Goal: Task Accomplishment & Management: Complete application form

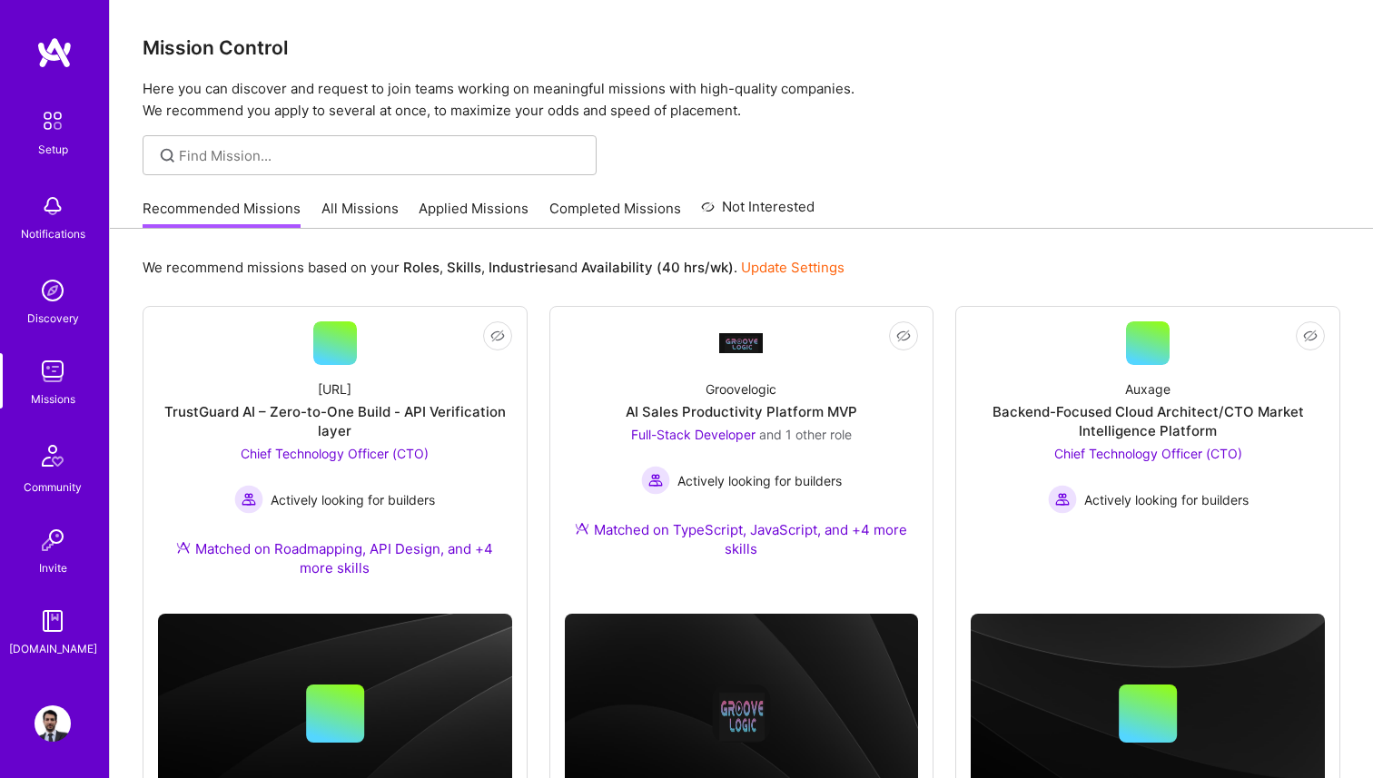
click at [728, 270] on b "Availability (40 hrs/wk)" at bounding box center [657, 267] width 153 height 17
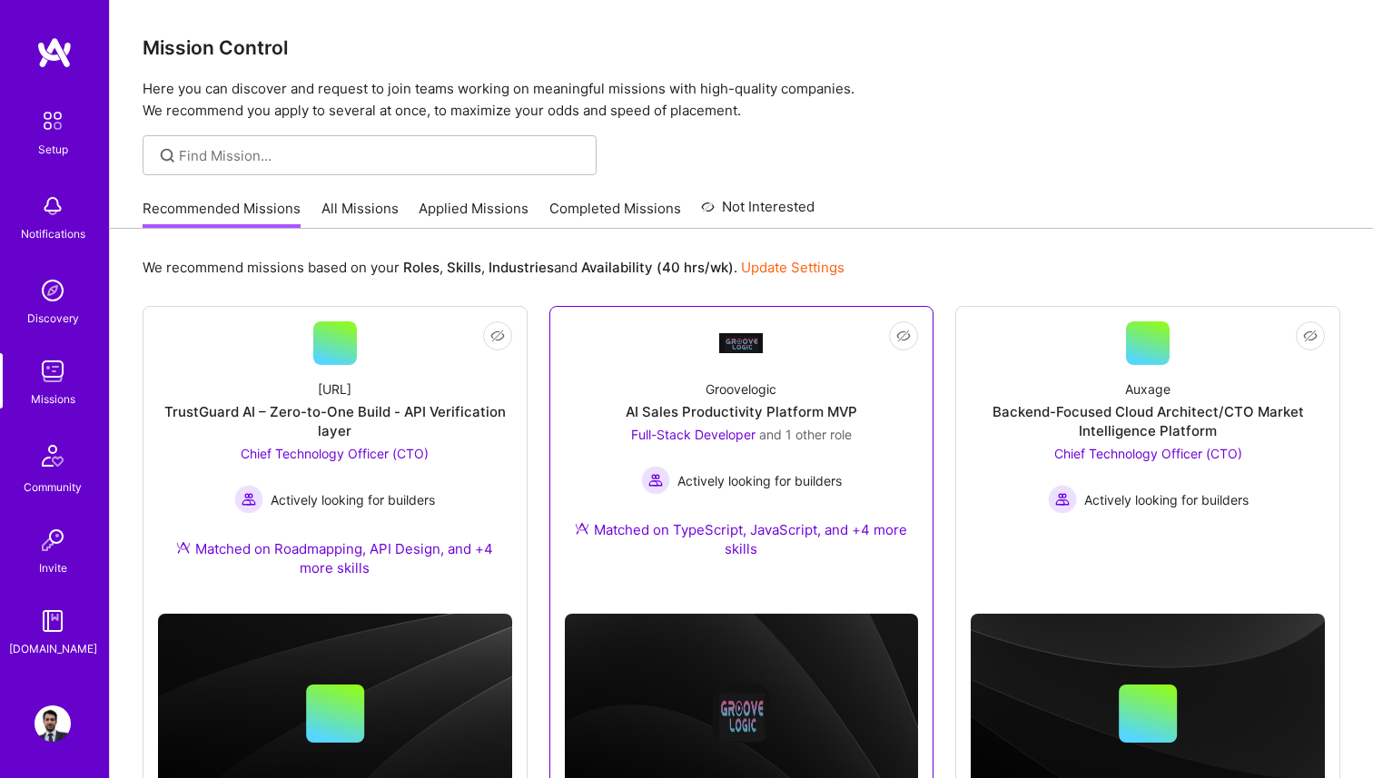
click at [715, 419] on div "AI Sales Productivity Platform MVP" at bounding box center [742, 411] width 232 height 19
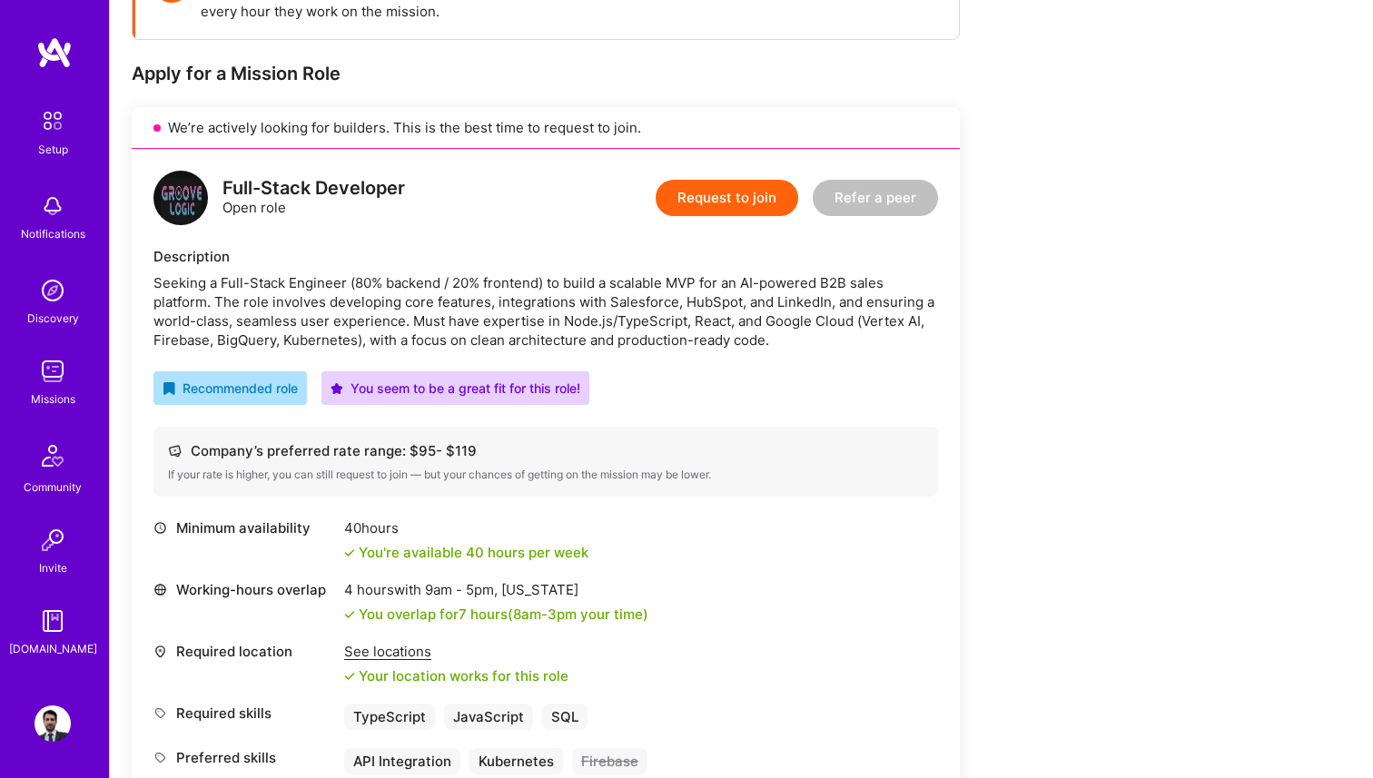
scroll to position [319, 0]
click at [222, 283] on div "Seeking a Full-Stack Engineer (80% backend / 20% frontend) to build a scalable …" at bounding box center [545, 310] width 785 height 76
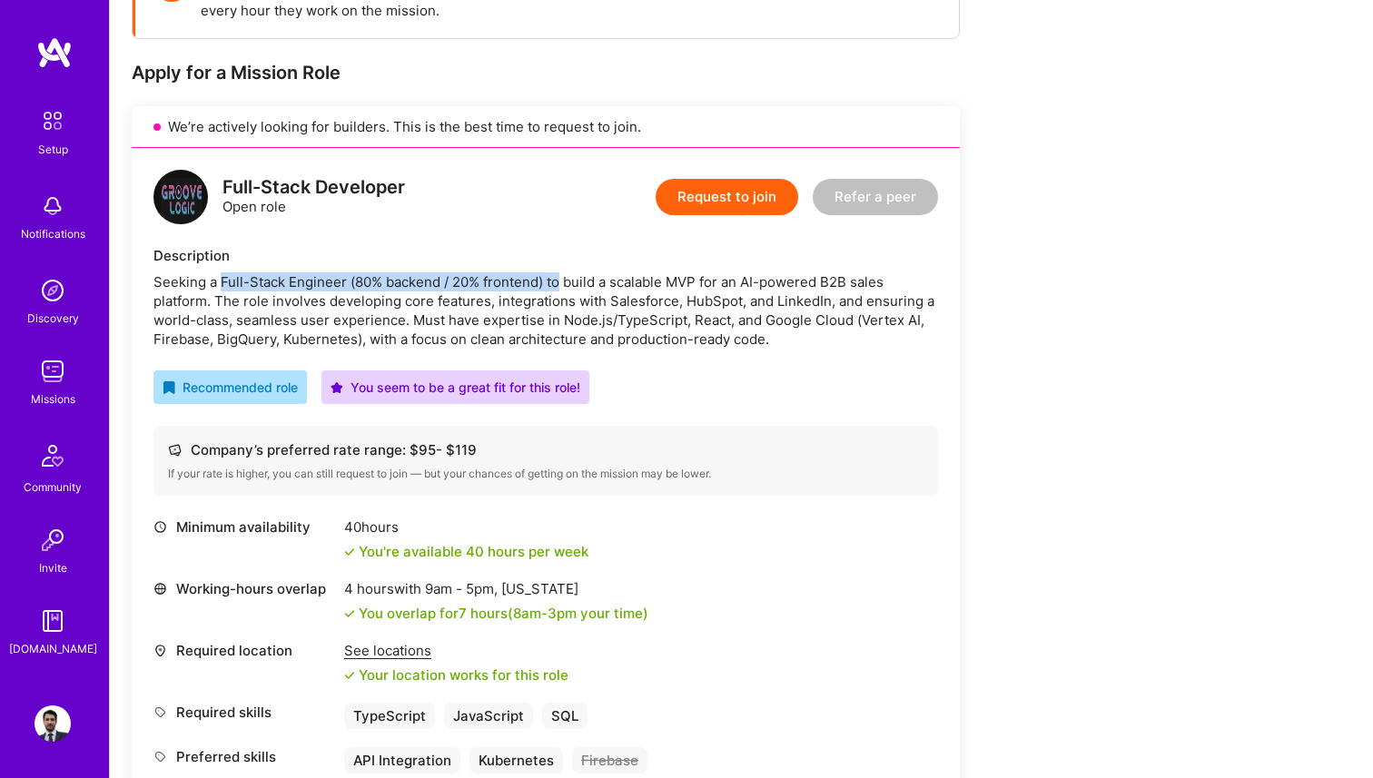
drag, startPoint x: 222, startPoint y: 283, endPoint x: 561, endPoint y: 281, distance: 339.6
click at [561, 281] on div "Seeking a Full-Stack Engineer (80% backend / 20% frontend) to build a scalable …" at bounding box center [545, 310] width 785 height 76
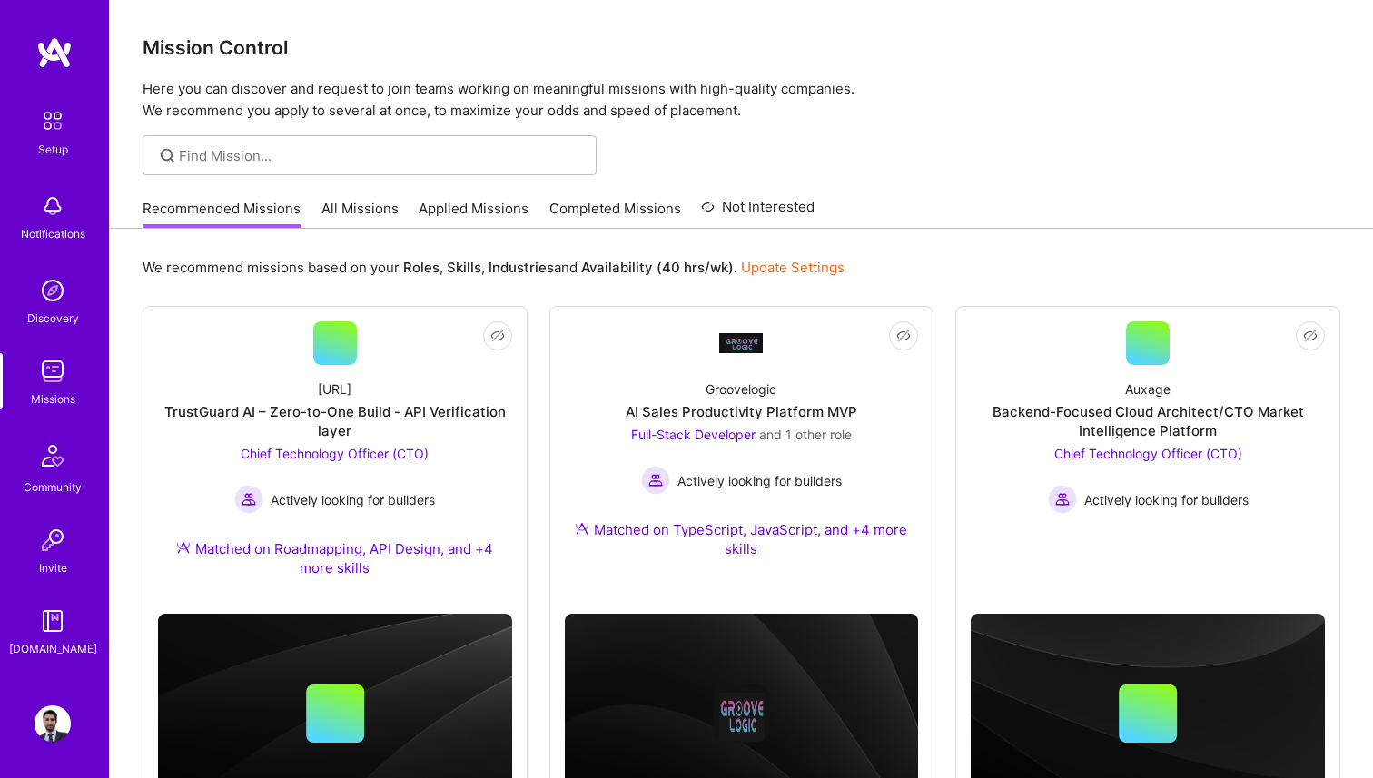
click at [314, 201] on div "Recommended Missions All Missions Applied Missions Completed Missions Not Inter…" at bounding box center [479, 208] width 672 height 39
click at [370, 203] on link "All Missions" at bounding box center [359, 214] width 77 height 30
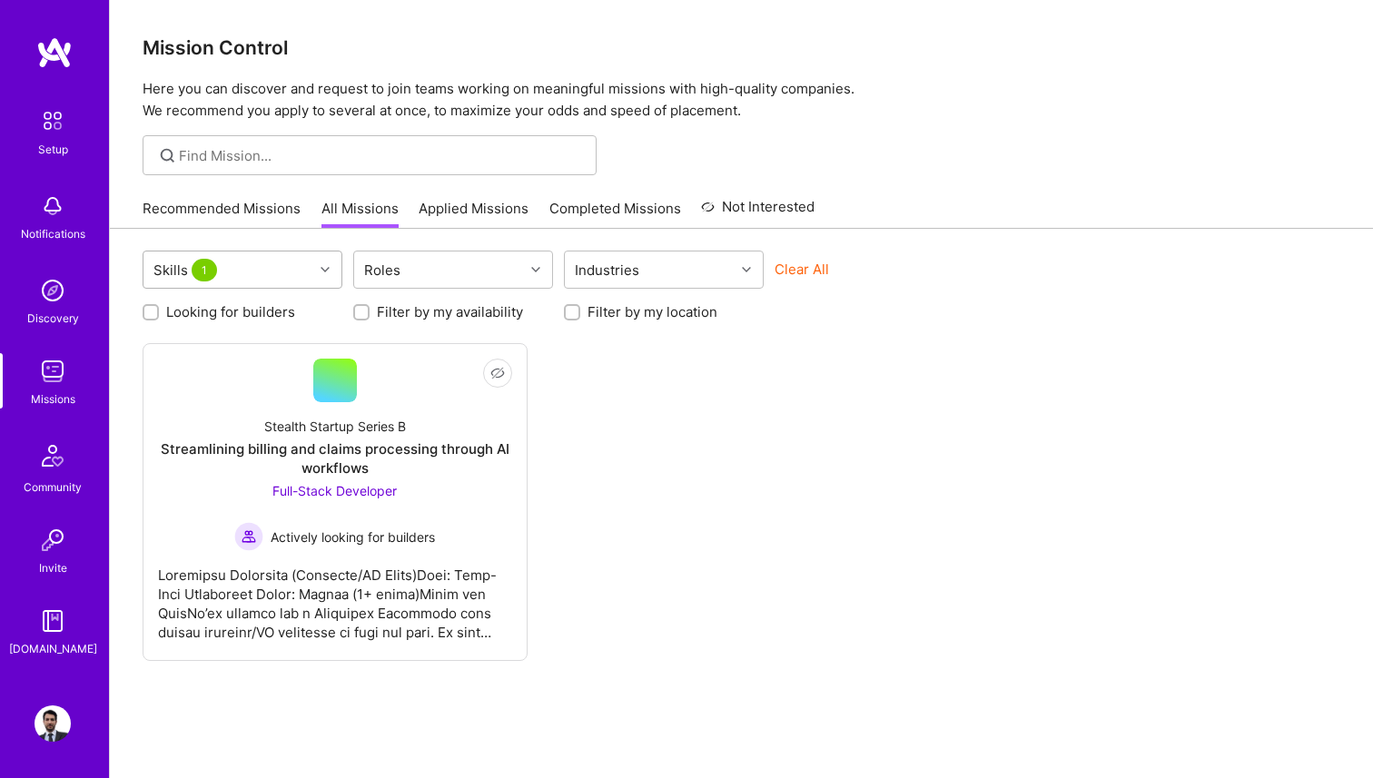
click at [322, 265] on icon at bounding box center [325, 269] width 9 height 9
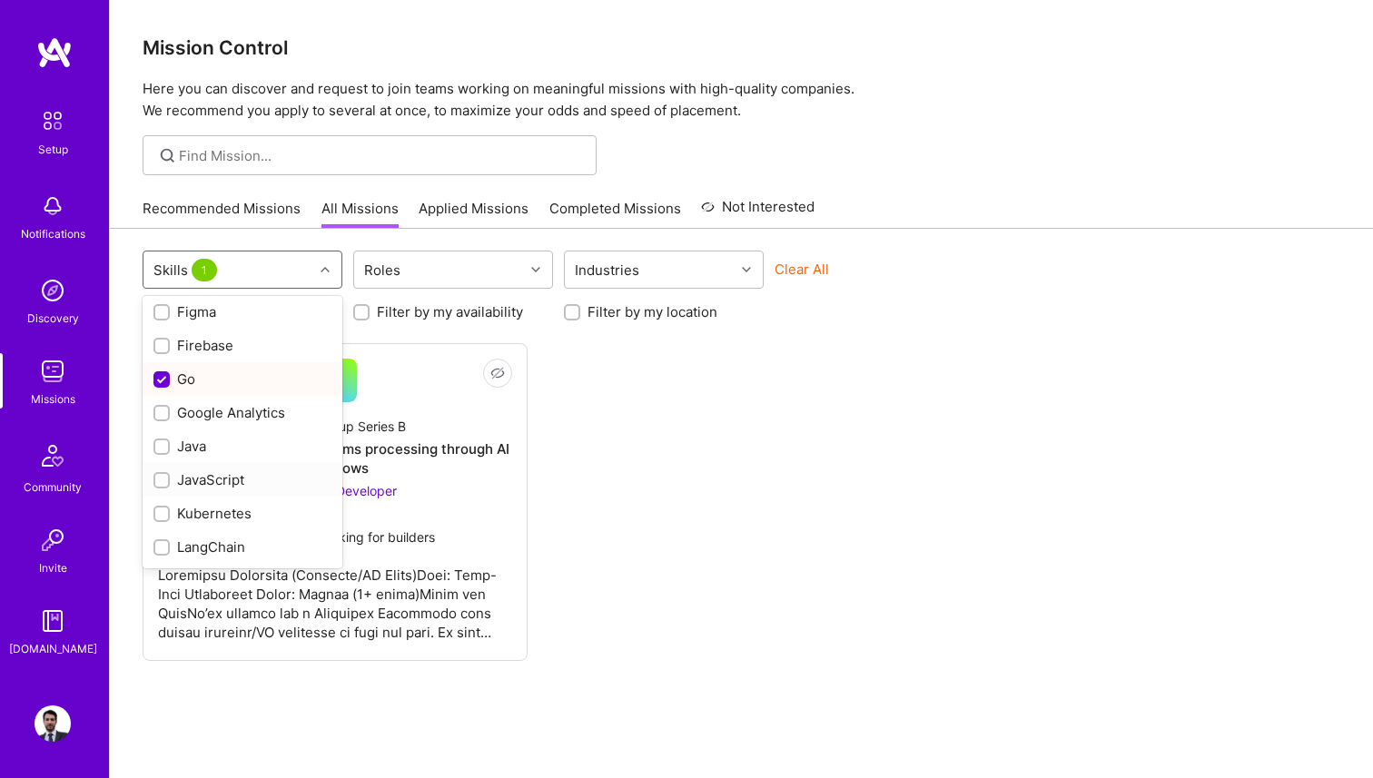
scroll to position [480, 0]
click at [242, 384] on div "Go" at bounding box center [242, 392] width 178 height 19
checkbox input "false"
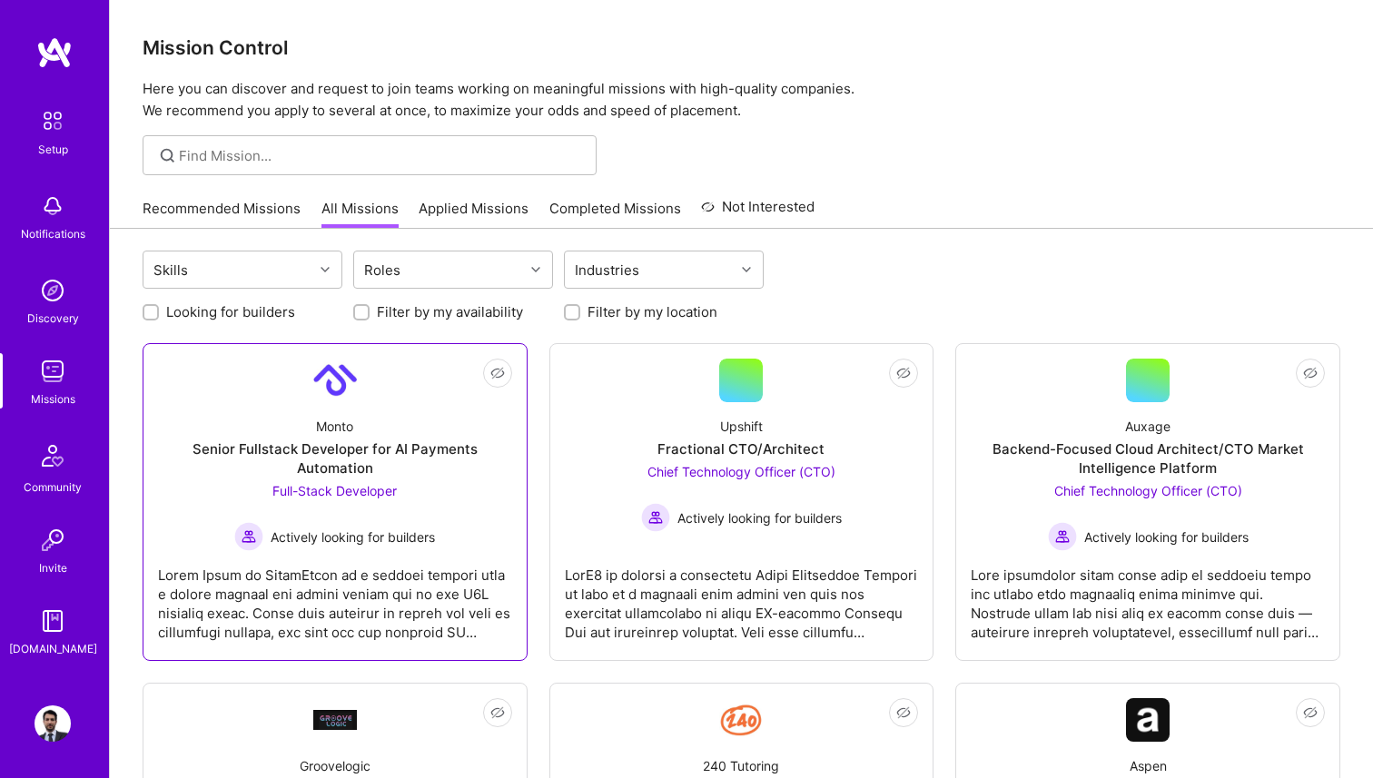
click at [495, 476] on div "Senior Fullstack Developer for AI Payments Automation" at bounding box center [335, 458] width 354 height 38
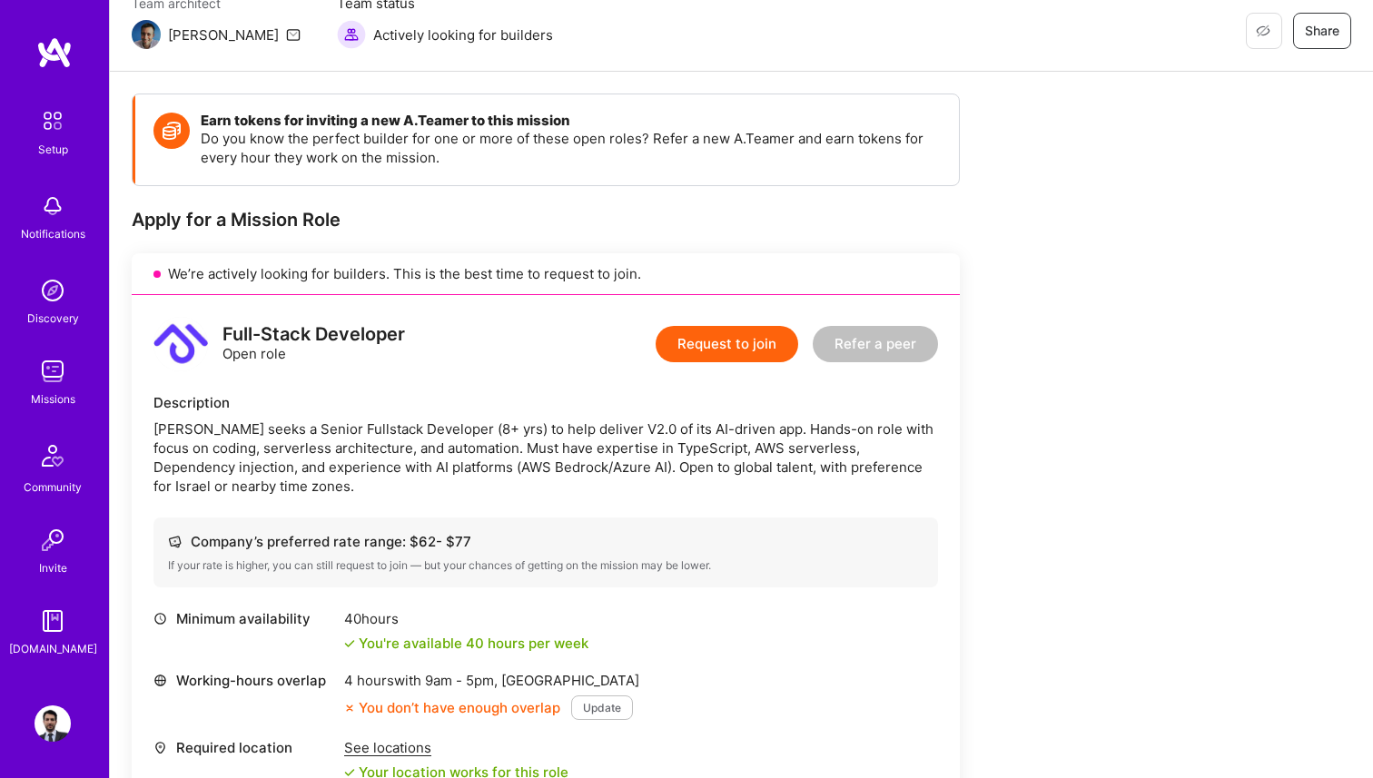
scroll to position [149, 0]
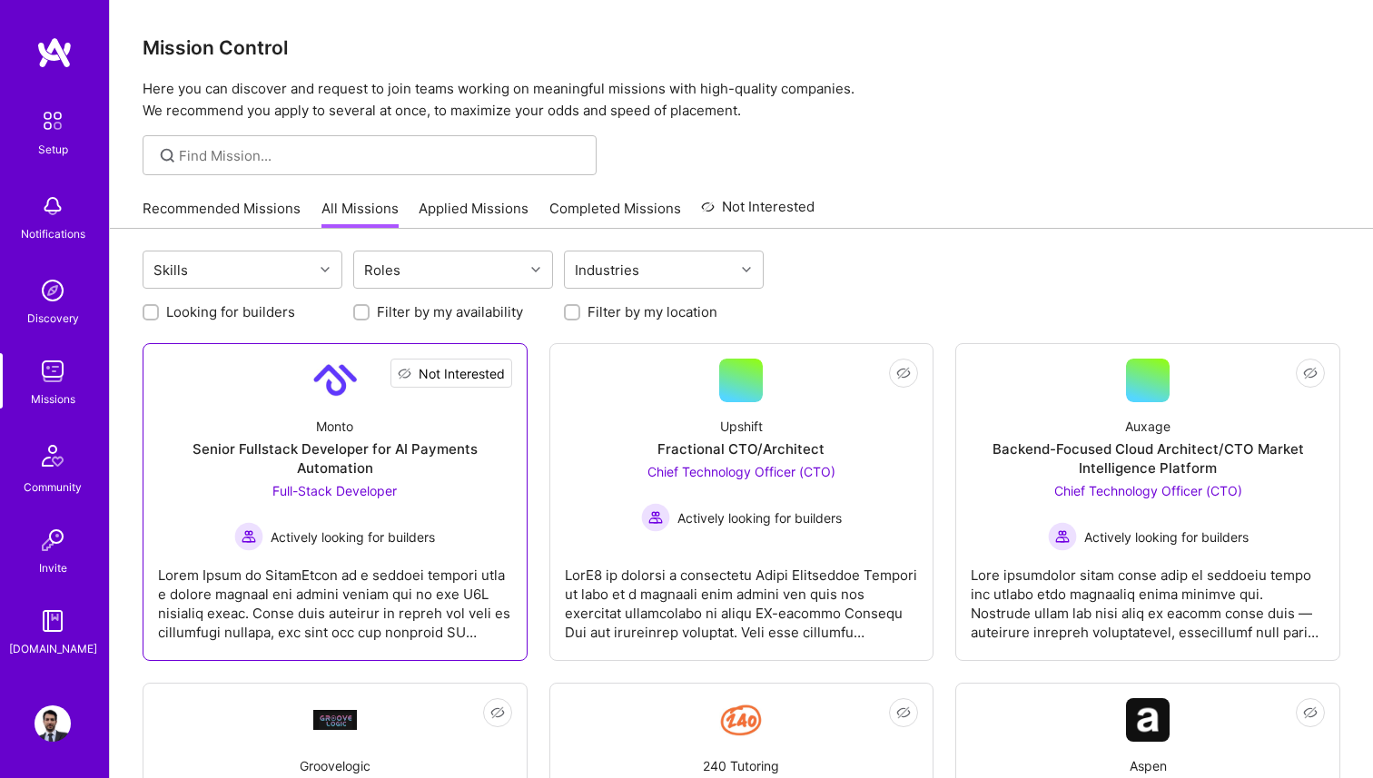
click at [499, 375] on span "Not Interested" at bounding box center [462, 373] width 86 height 19
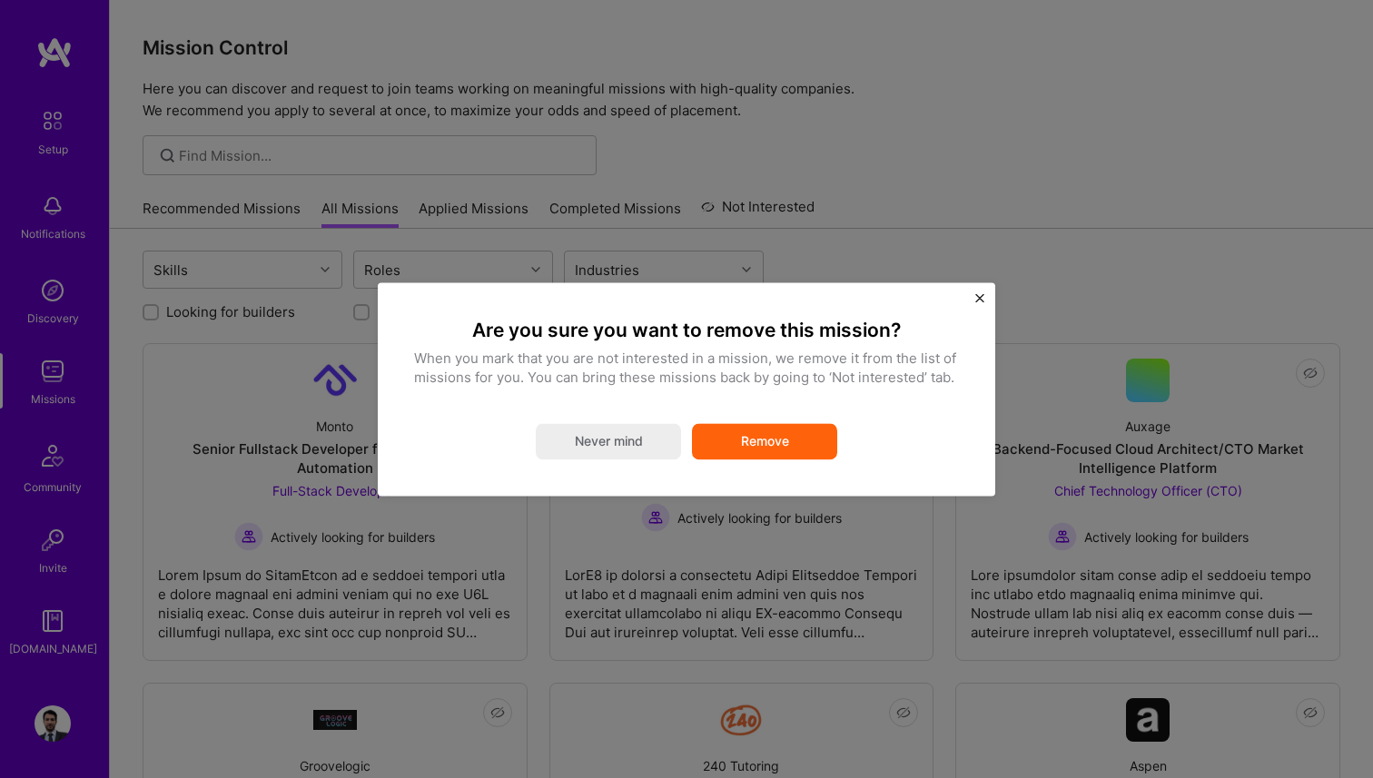
click at [754, 433] on button "Remove" at bounding box center [764, 441] width 145 height 36
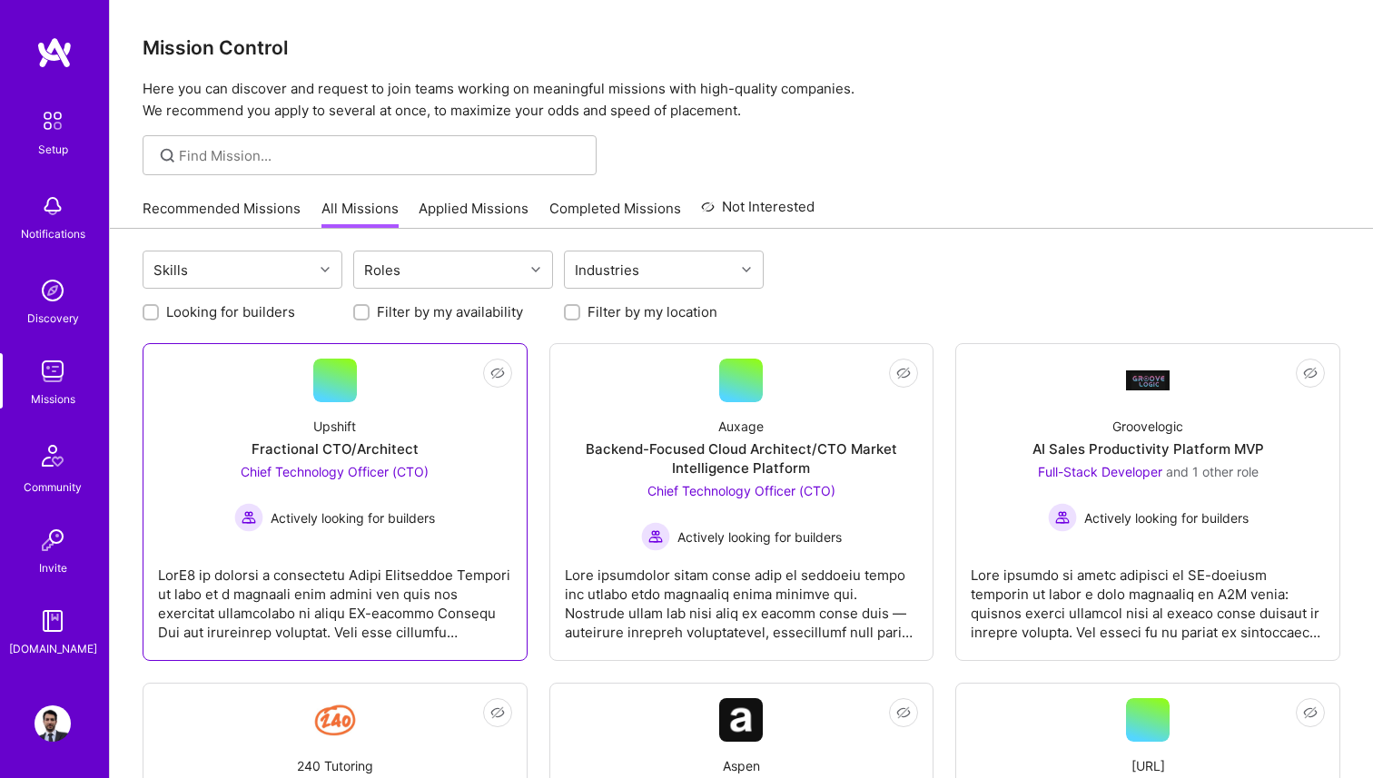
click at [433, 521] on span "Actively looking for builders" at bounding box center [353, 517] width 164 height 19
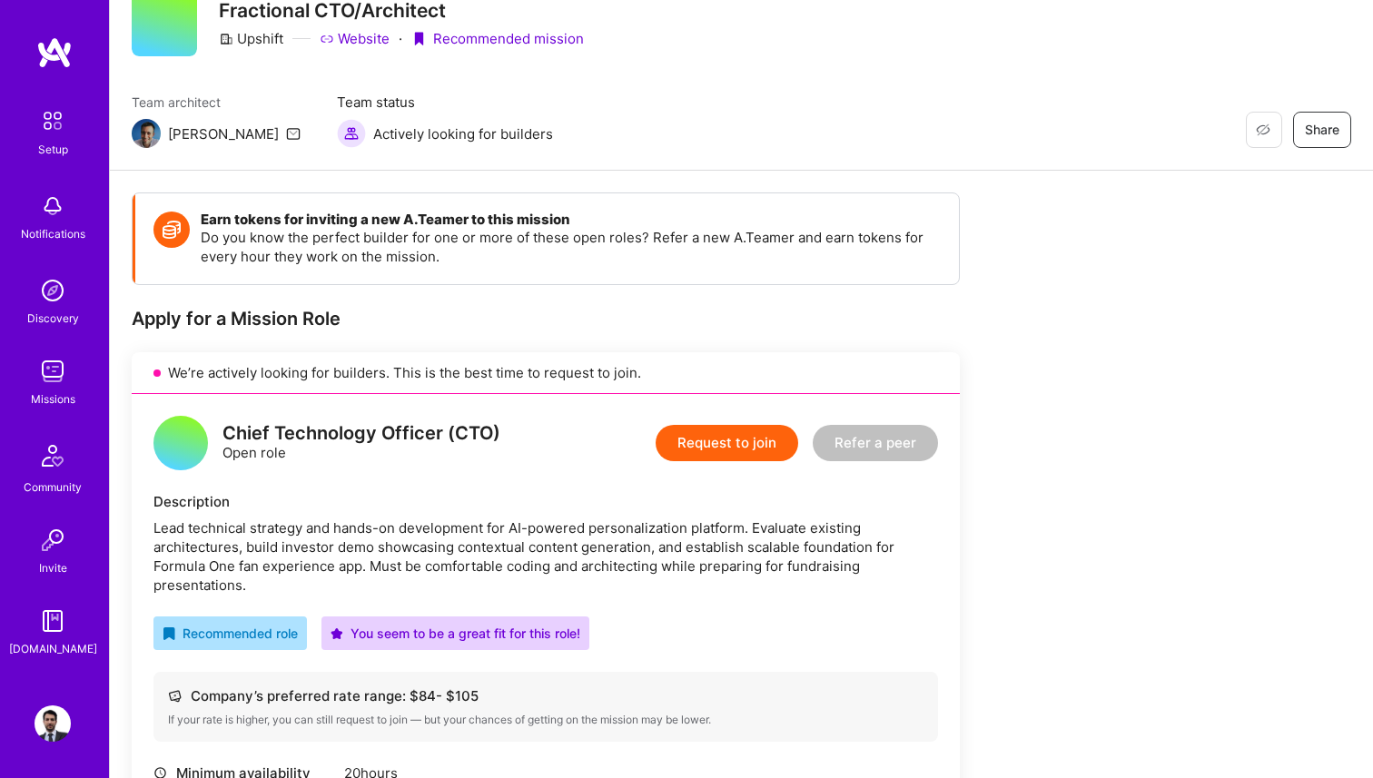
scroll to position [84, 0]
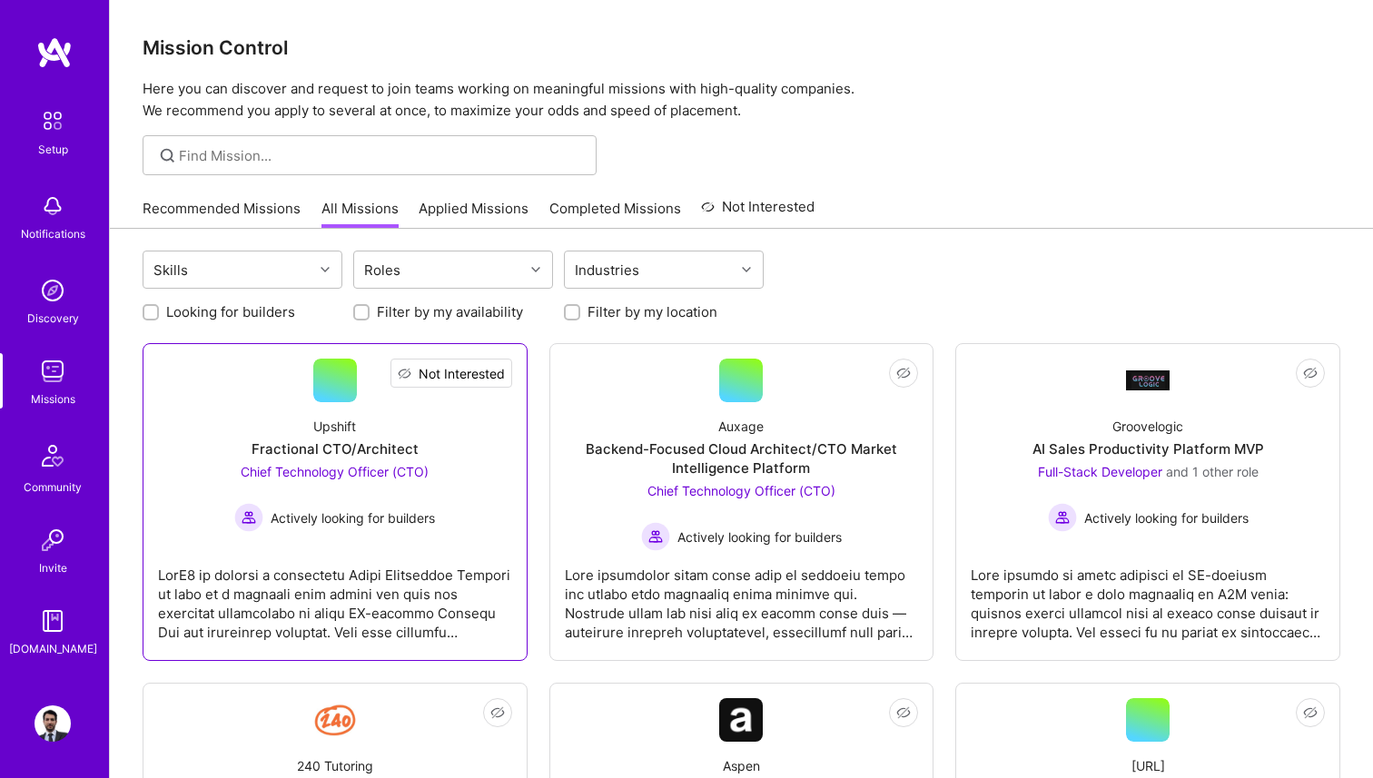
click at [504, 377] on span "Not Interested" at bounding box center [462, 373] width 86 height 19
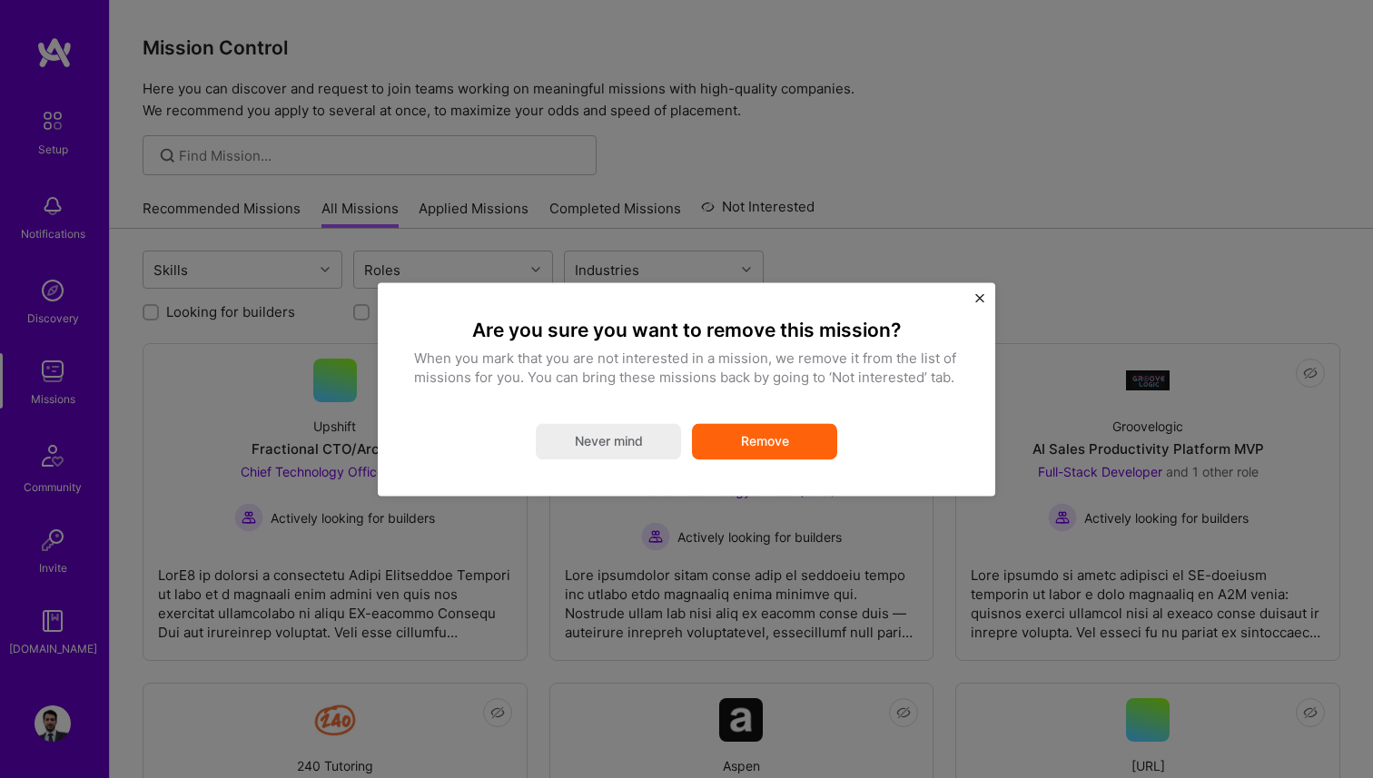
click at [762, 440] on button "Remove" at bounding box center [764, 441] width 145 height 36
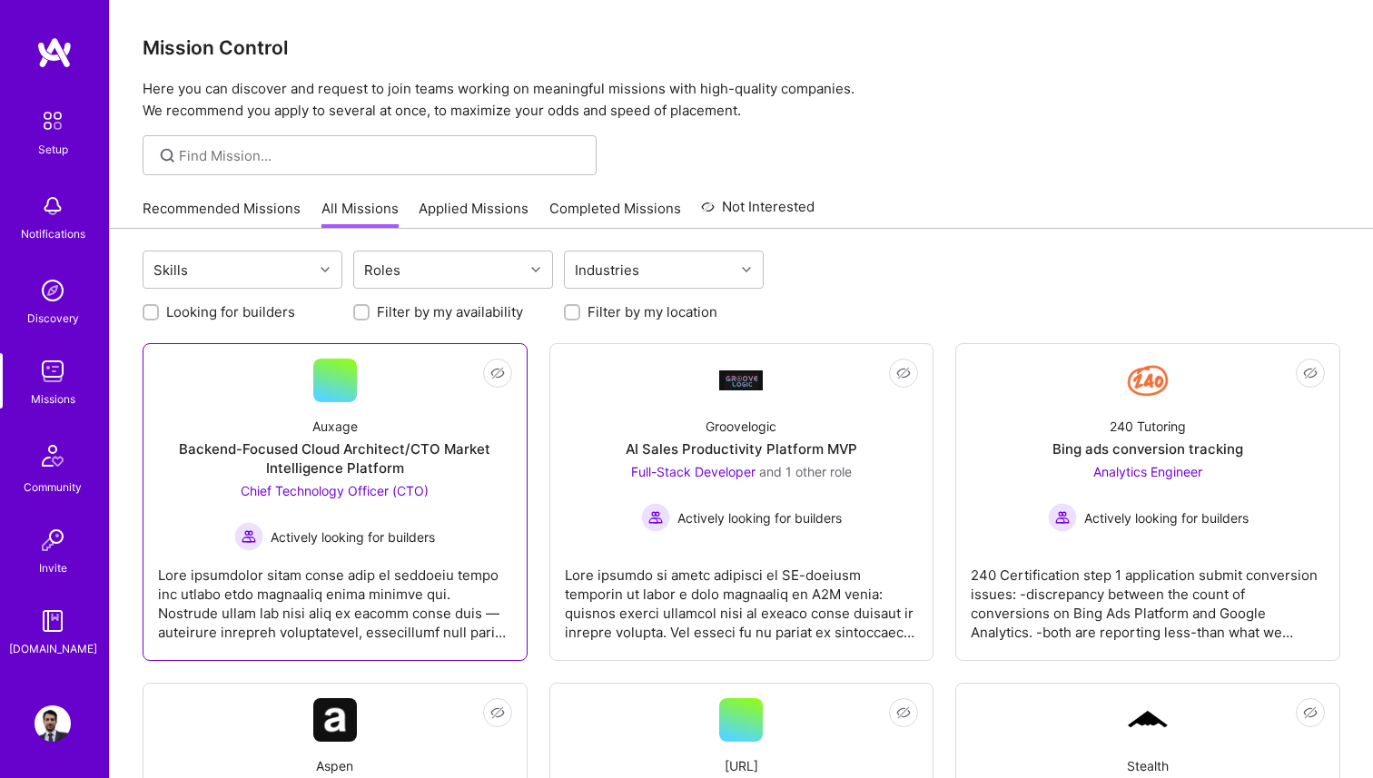
click at [400, 489] on span "Chief Technology Officer (CTO)" at bounding box center [335, 490] width 188 height 15
click at [504, 371] on span "Not Interested" at bounding box center [462, 373] width 86 height 19
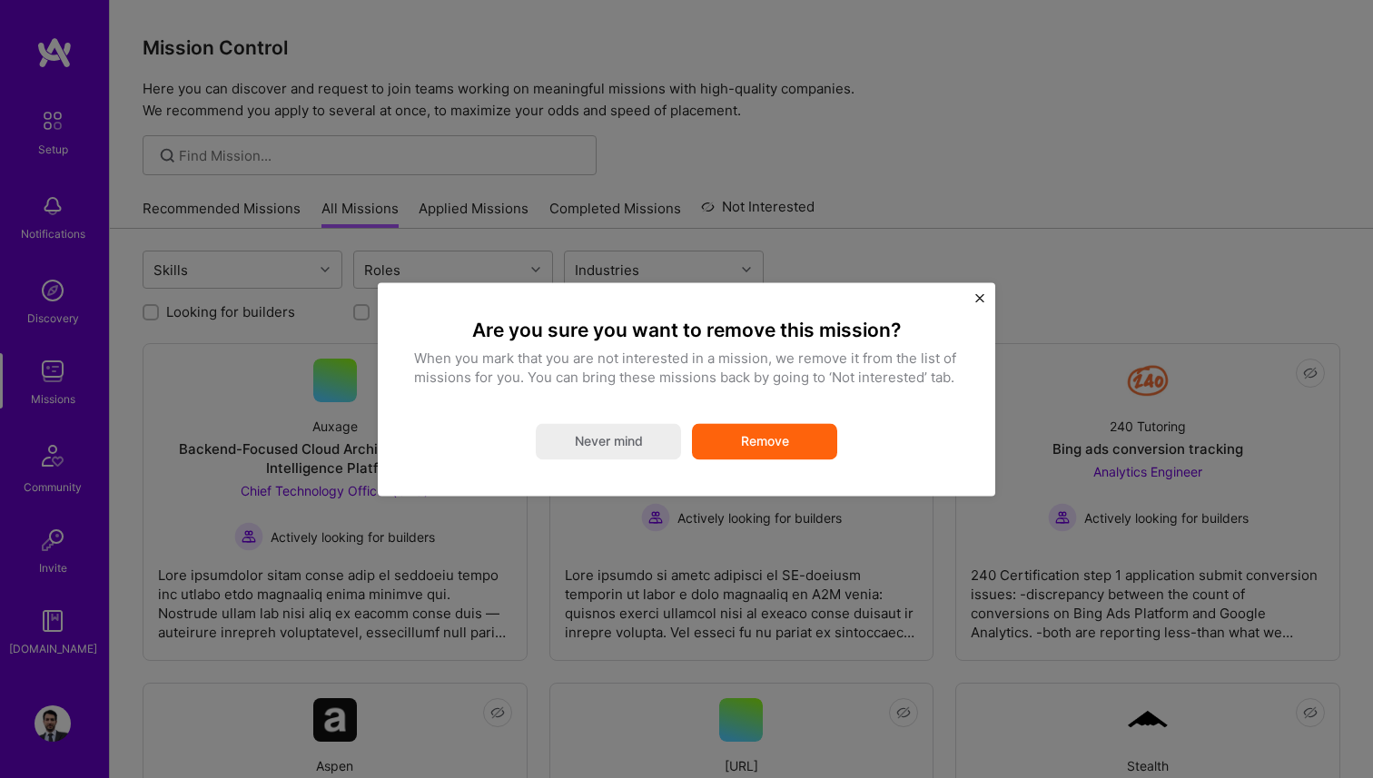
click at [743, 434] on button "Remove" at bounding box center [764, 441] width 145 height 36
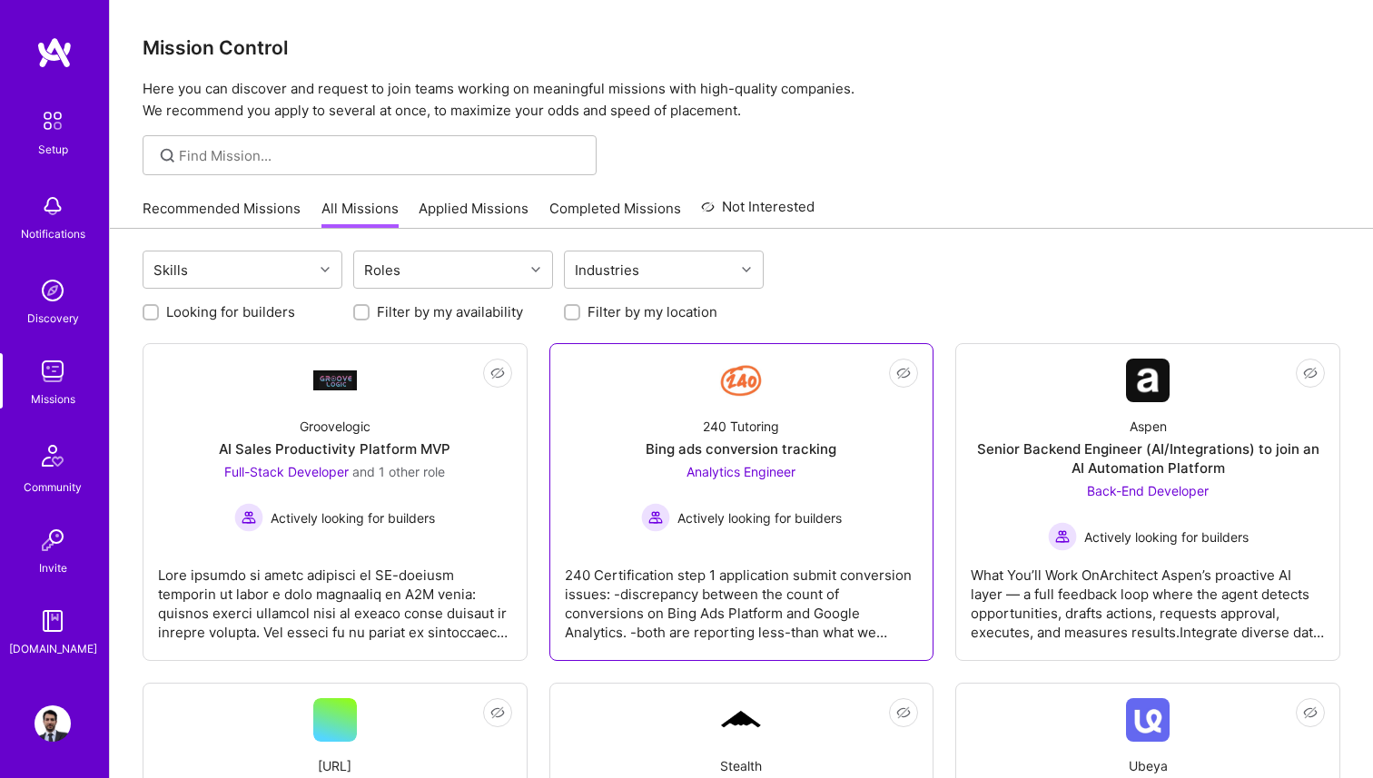
click at [713, 501] on div "Analytics Engineer Actively looking for builders" at bounding box center [741, 497] width 201 height 70
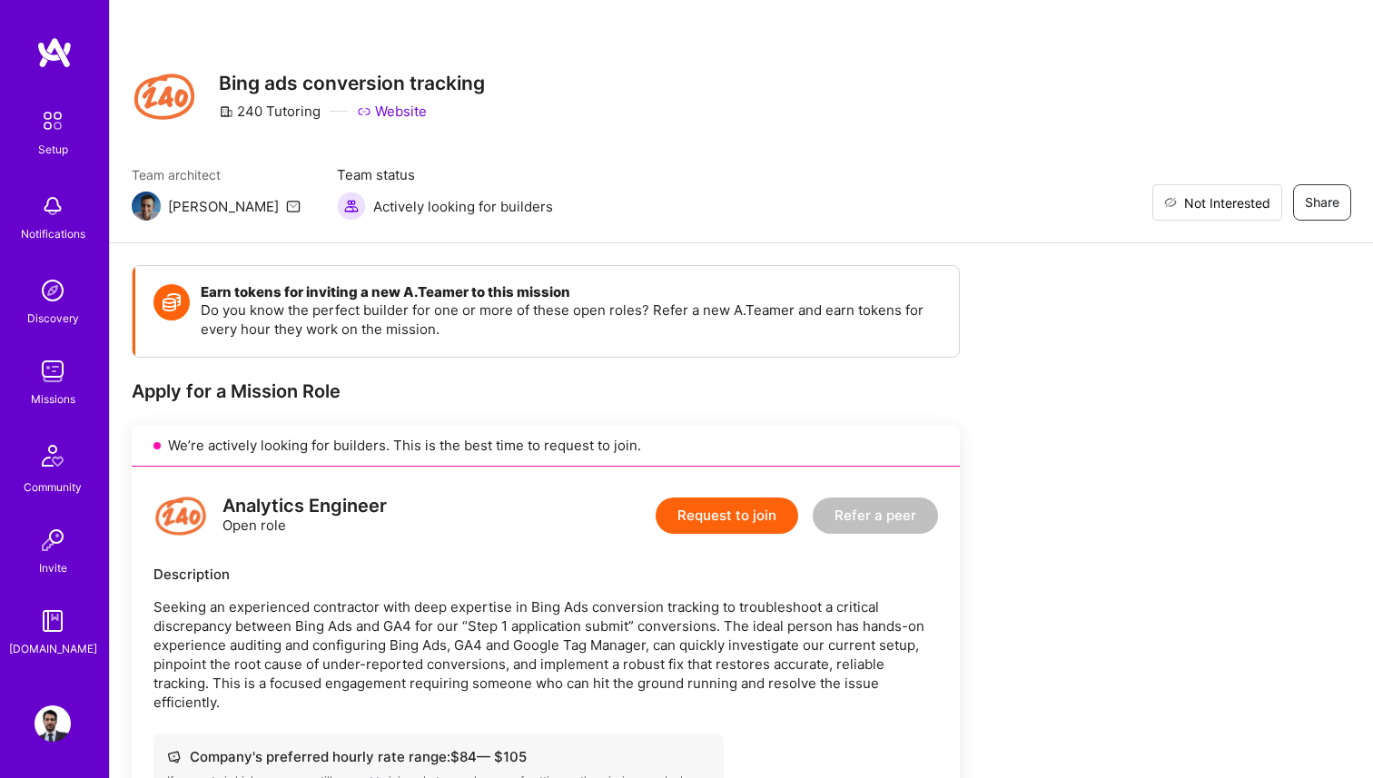
click at [1257, 200] on span "Not Interested" at bounding box center [1227, 202] width 86 height 19
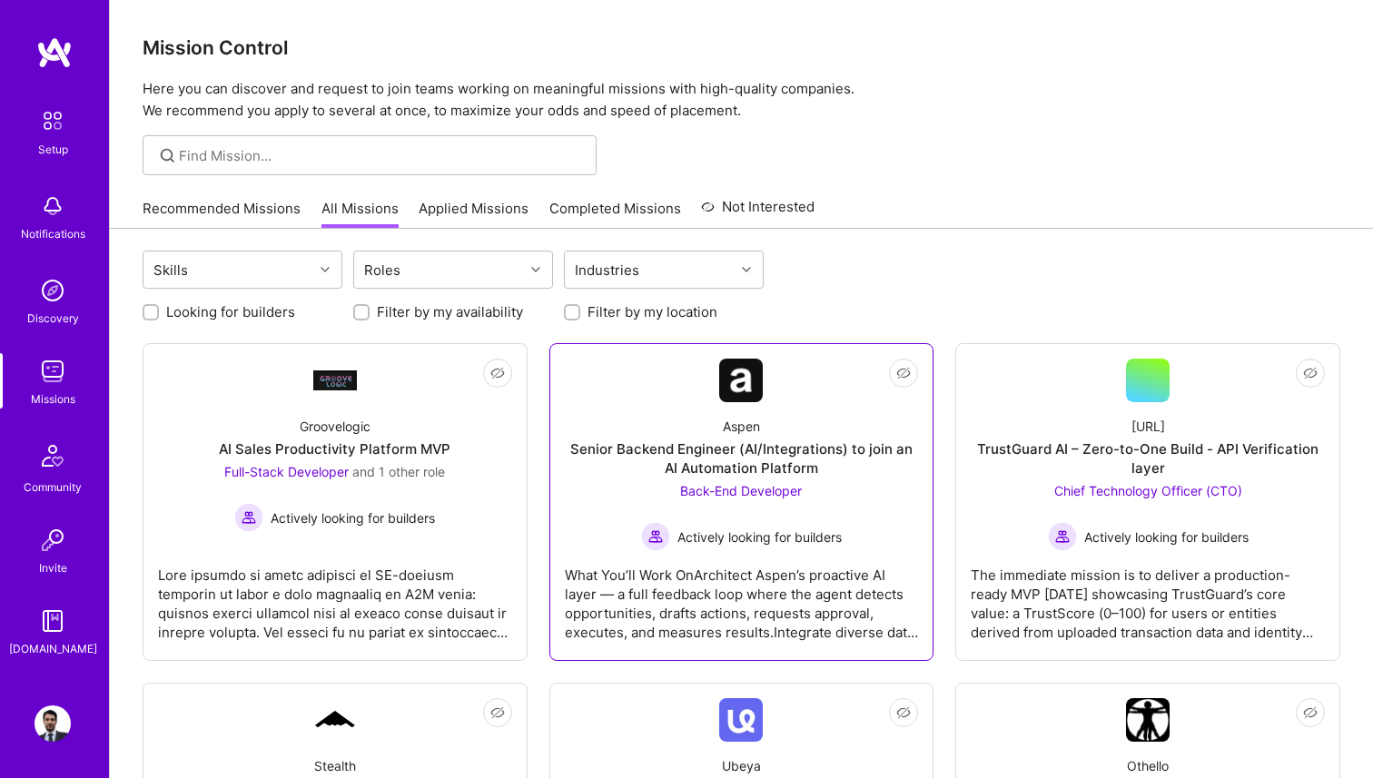
click at [717, 449] on div "Senior Backend Engineer (AI/Integrations) to join an AI Automation Platform" at bounding box center [742, 458] width 354 height 38
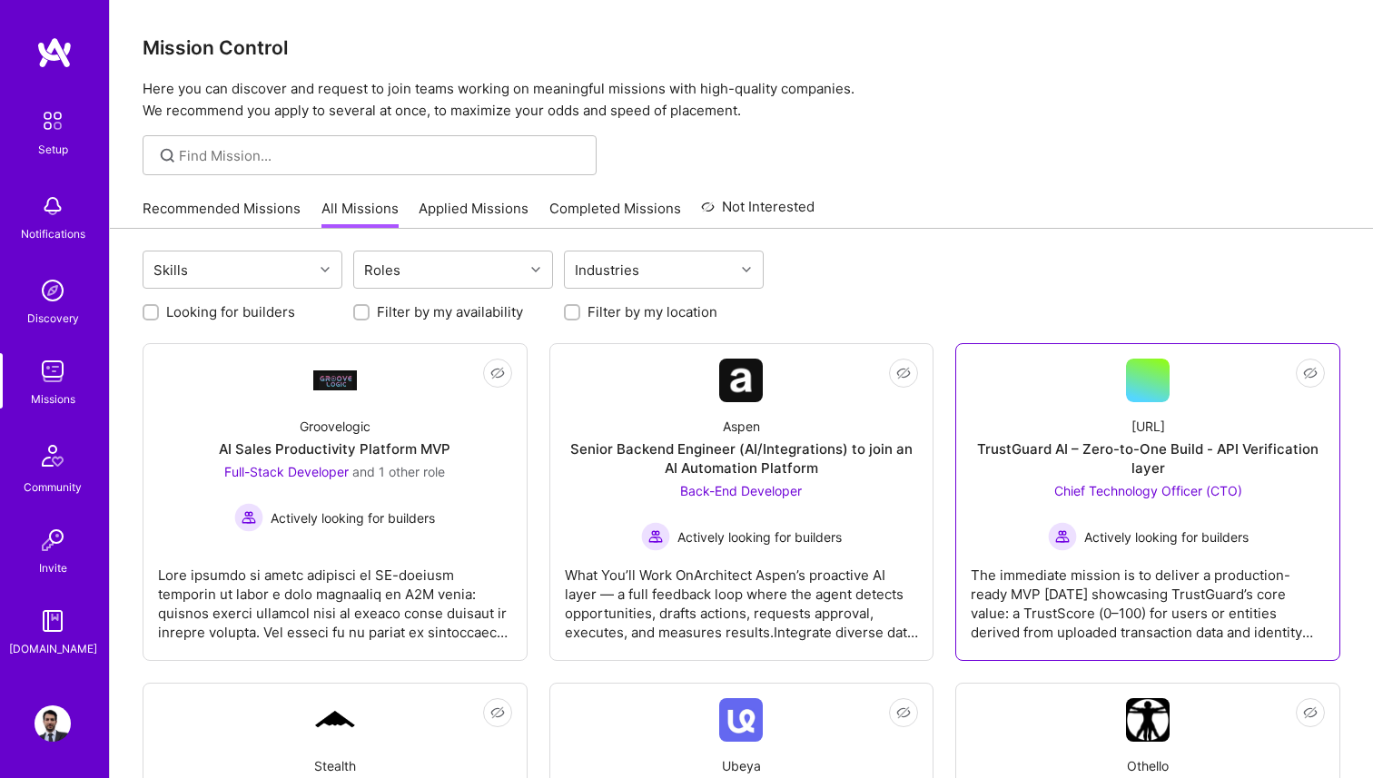
click at [1048, 513] on div "Chief Technology Officer (CTO) Actively looking for builders" at bounding box center [1148, 516] width 201 height 70
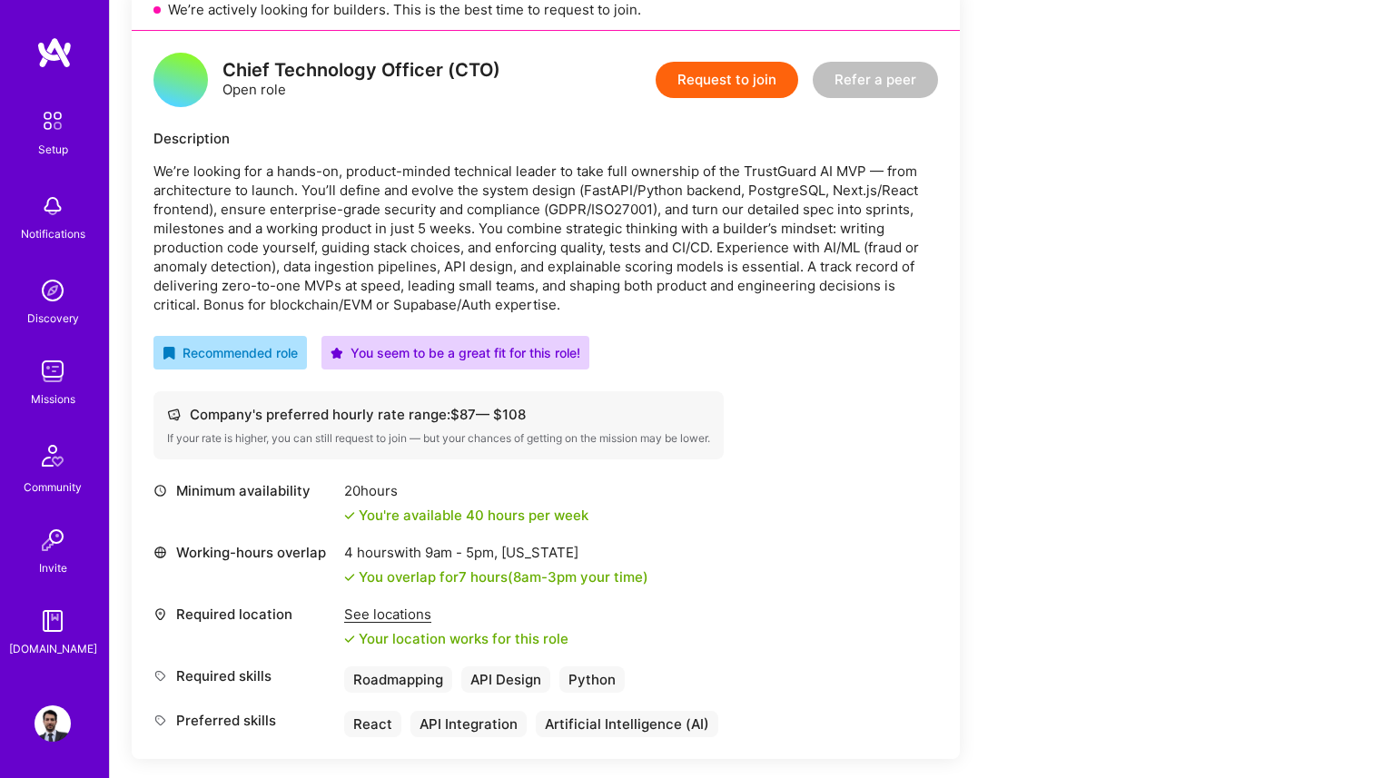
scroll to position [361, 0]
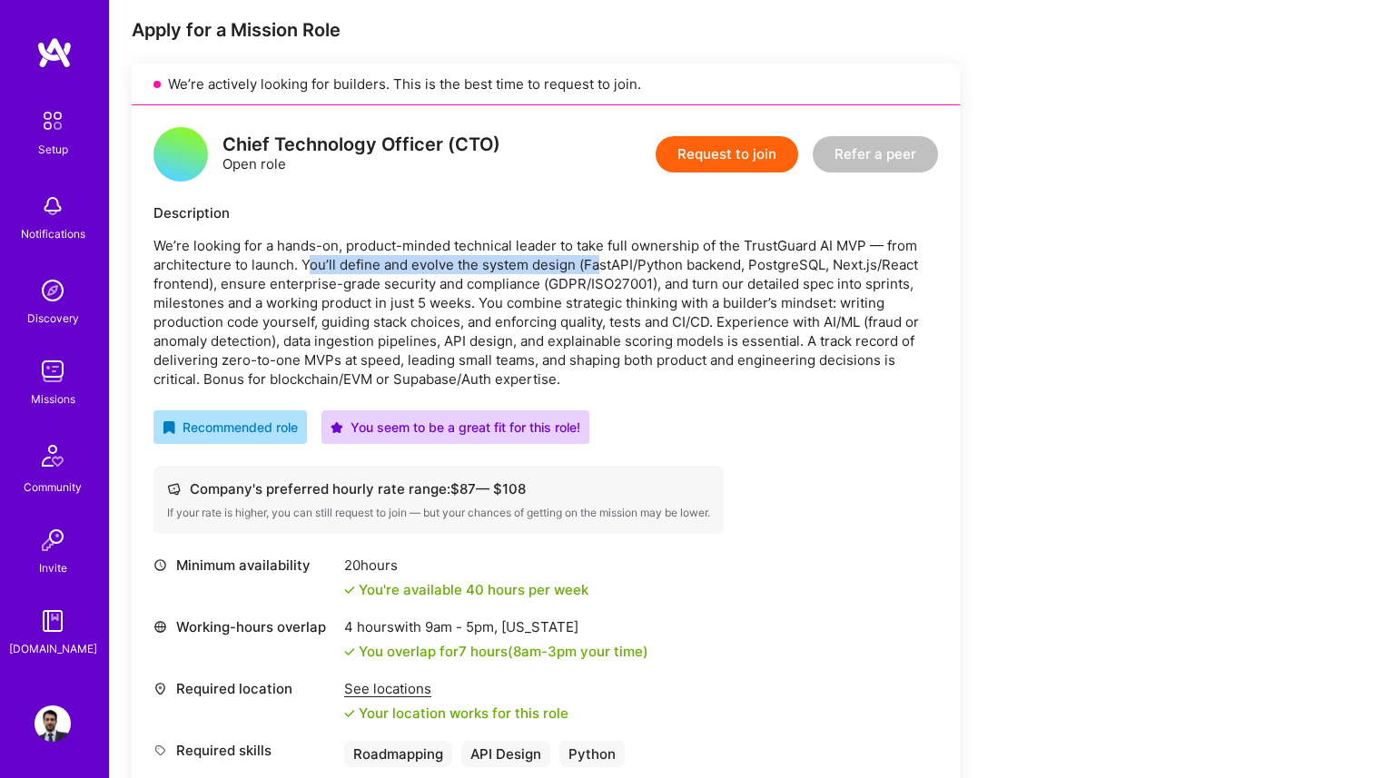
drag, startPoint x: 308, startPoint y: 264, endPoint x: 599, endPoint y: 267, distance: 291.5
click at [599, 267] on p "We’re looking for a hands-on, product-minded technical leader to take full owne…" at bounding box center [545, 312] width 785 height 153
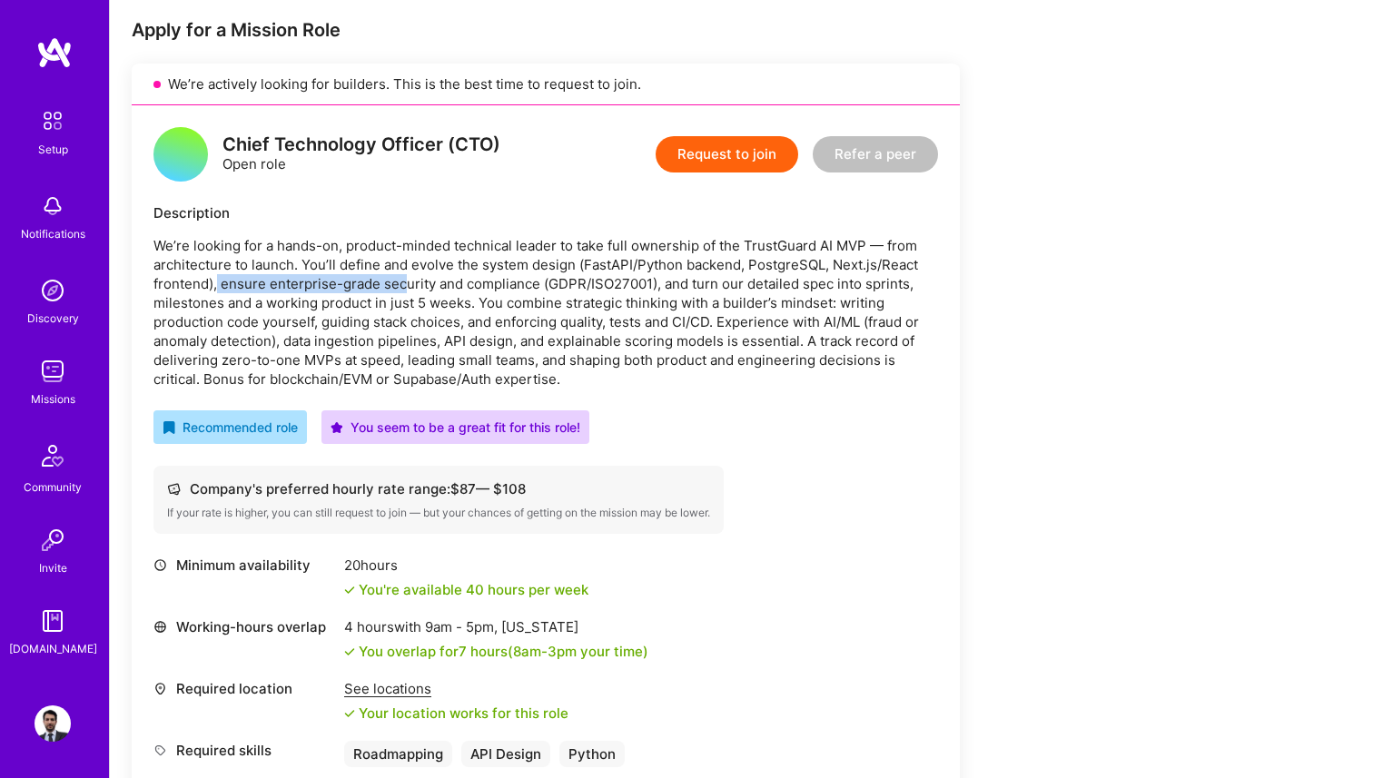
drag, startPoint x: 217, startPoint y: 282, endPoint x: 400, endPoint y: 286, distance: 183.5
click at [401, 286] on p "We’re looking for a hands-on, product-minded technical leader to take full owne…" at bounding box center [545, 312] width 785 height 153
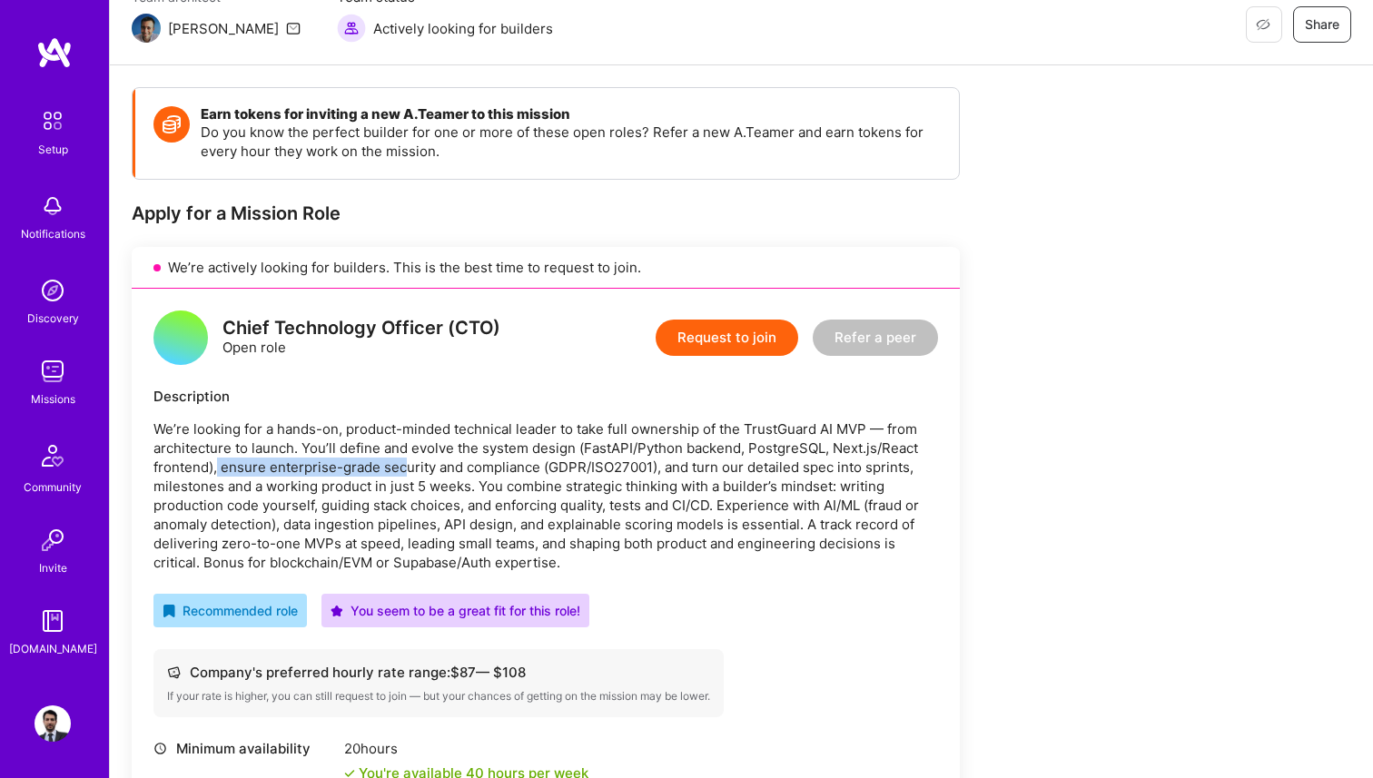
scroll to position [0, 0]
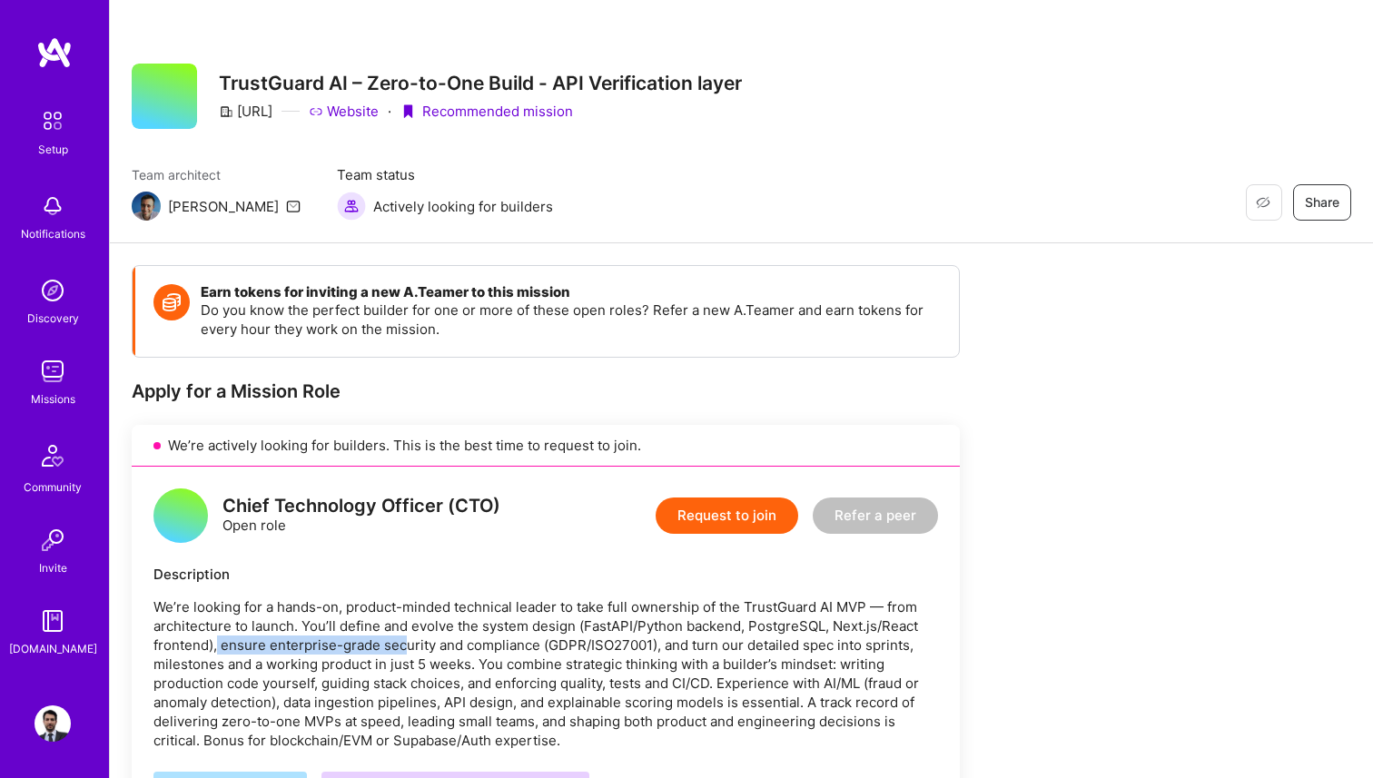
click at [731, 508] on button "Request to join" at bounding box center [727, 516] width 143 height 36
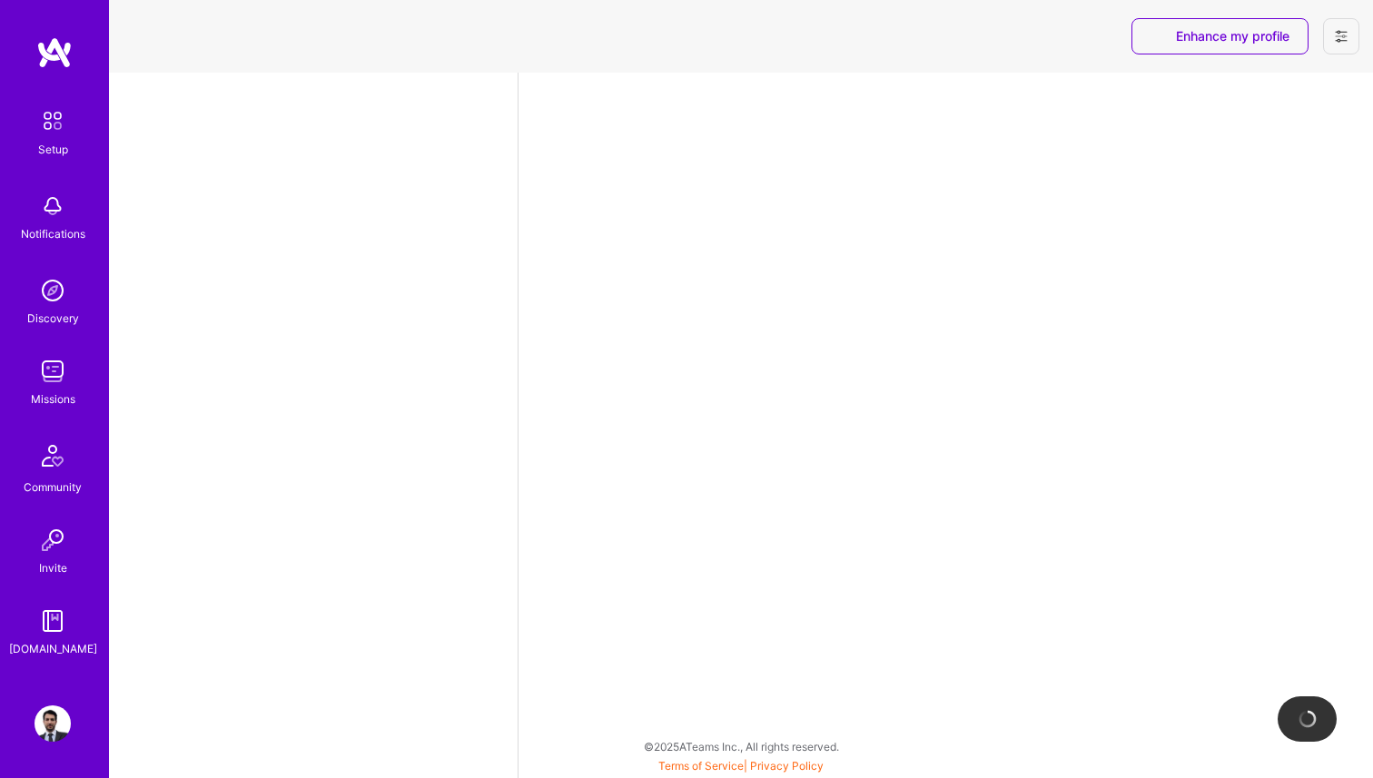
select select "MX"
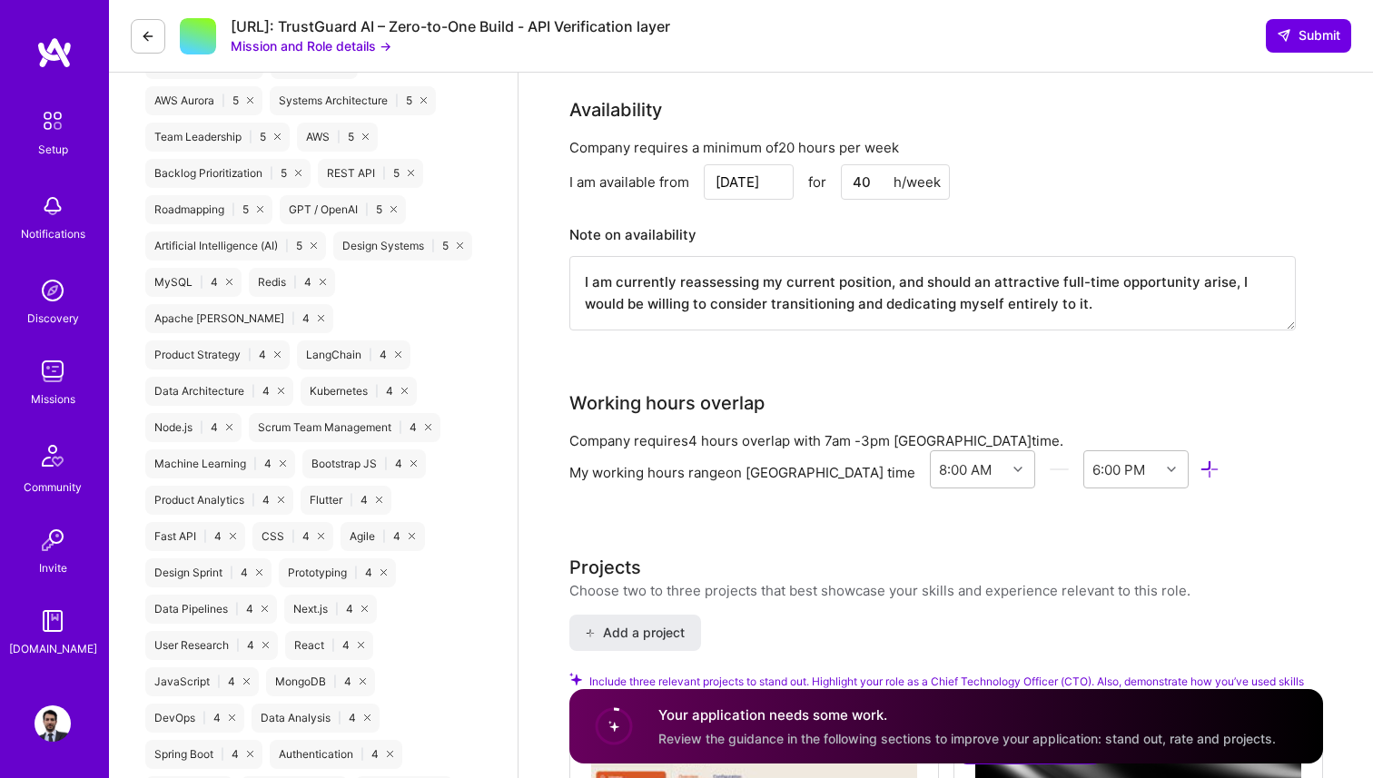
scroll to position [1439, 0]
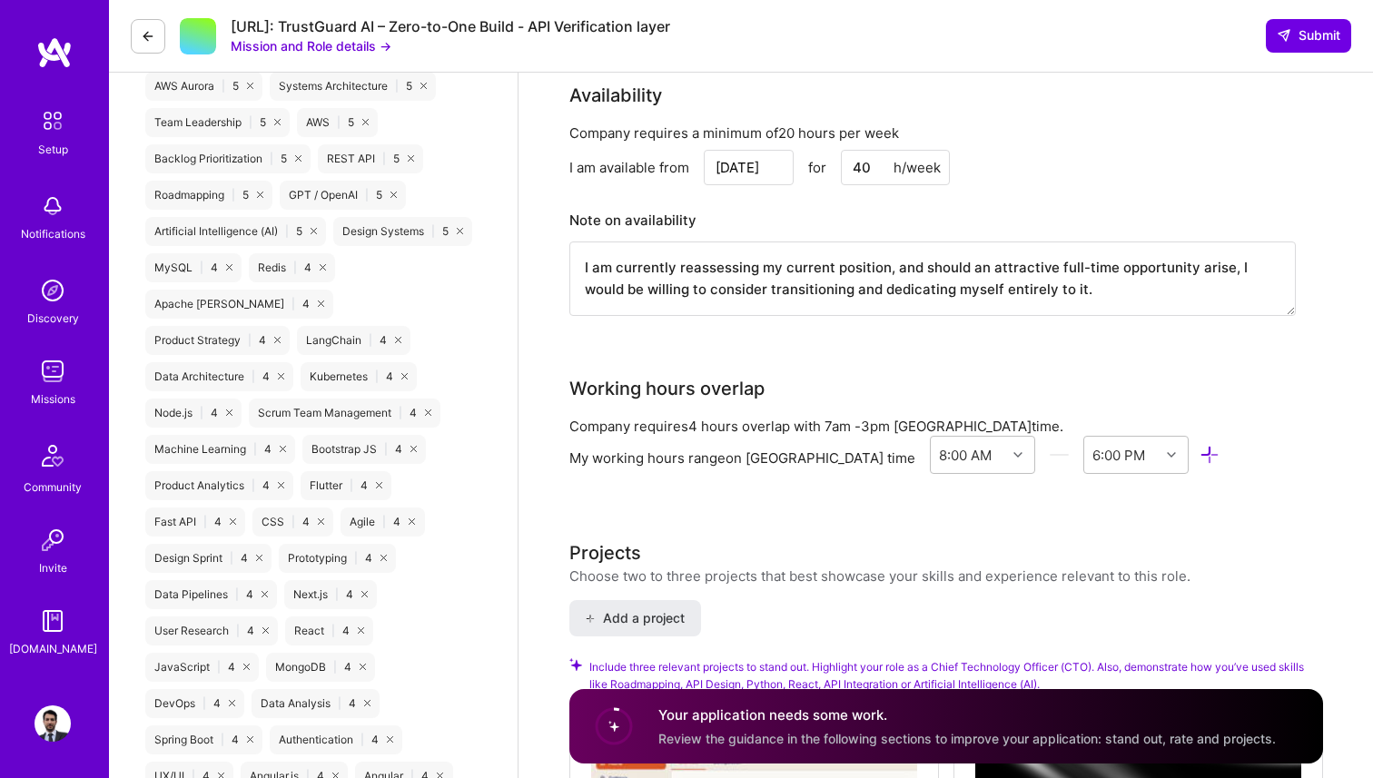
click at [774, 166] on input "[DATE]" at bounding box center [749, 167] width 90 height 35
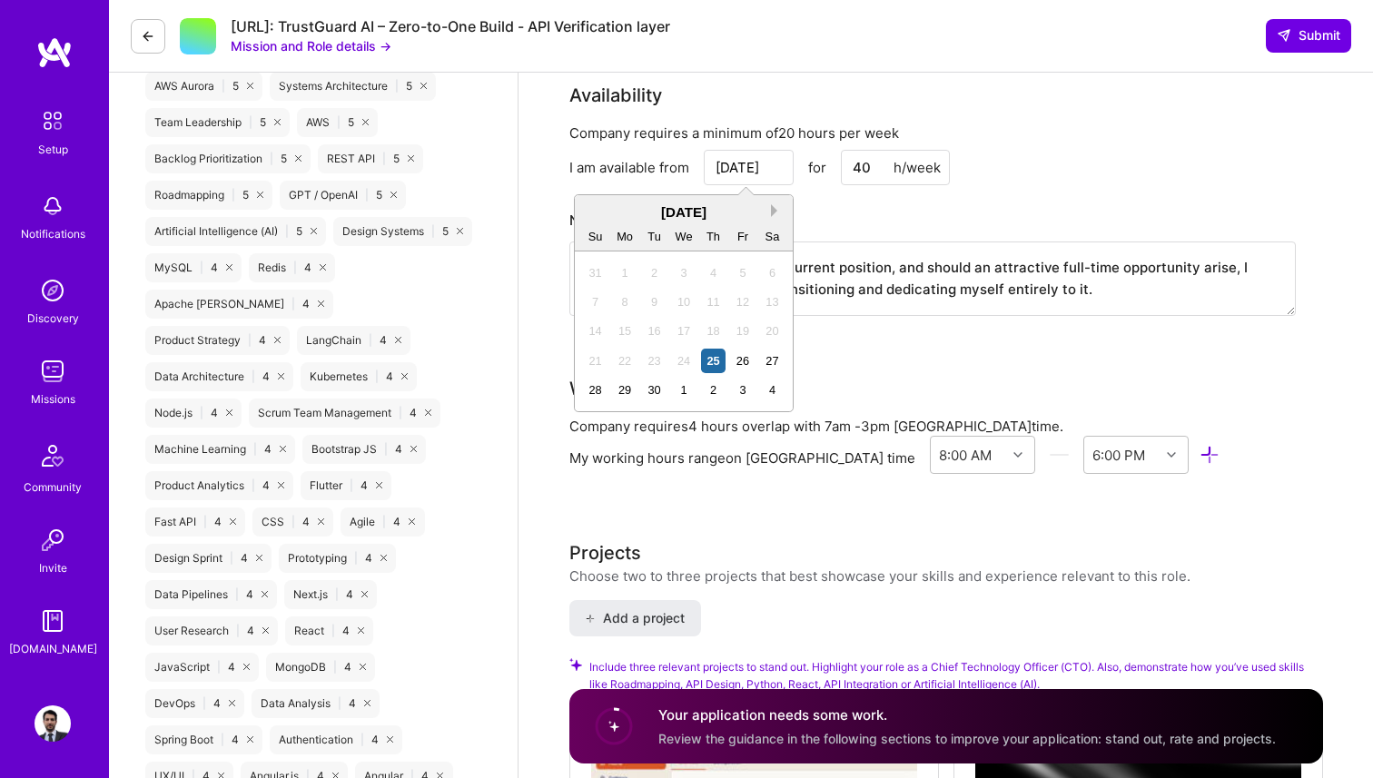
click at [771, 211] on button "Next Month" at bounding box center [777, 210] width 13 height 13
click at [627, 307] on div "6" at bounding box center [625, 302] width 25 height 25
click at [750, 169] on input "[DATE]" at bounding box center [749, 167] width 90 height 35
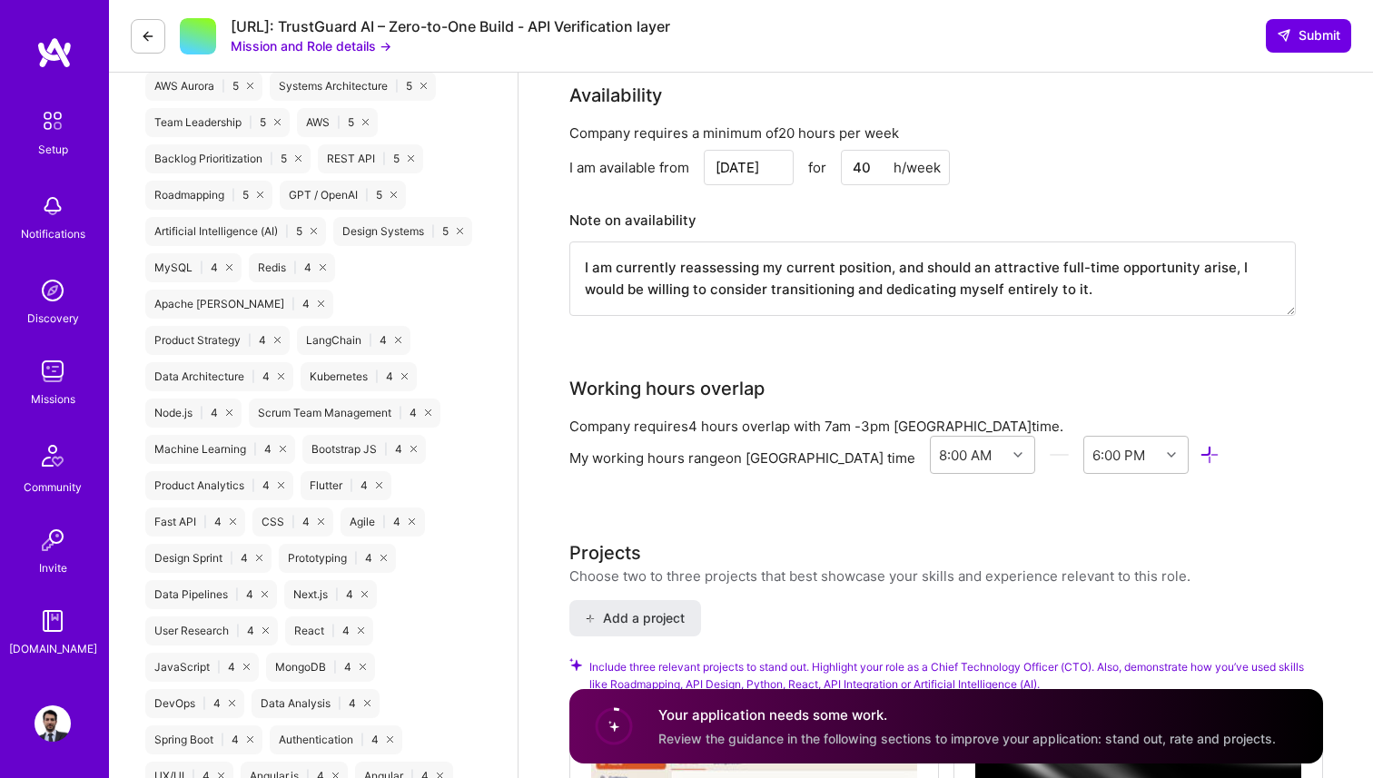
click at [827, 201] on div "Company requires a minimum of 20 hours per week I am available from [DATE] for …" at bounding box center [932, 230] width 726 height 215
click at [754, 170] on input "[DATE]" at bounding box center [749, 167] width 90 height 35
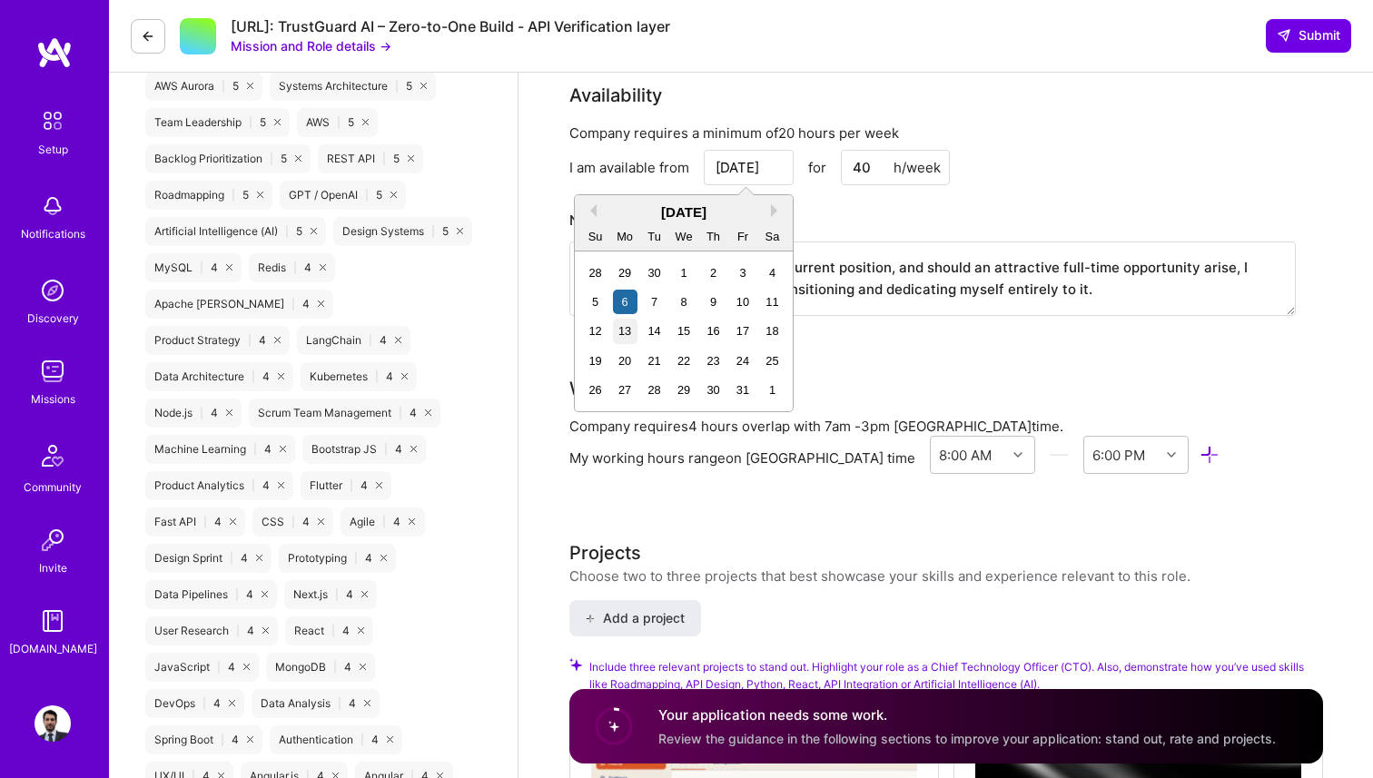
click at [623, 330] on div "13" at bounding box center [625, 331] width 25 height 25
type input "[DATE]"
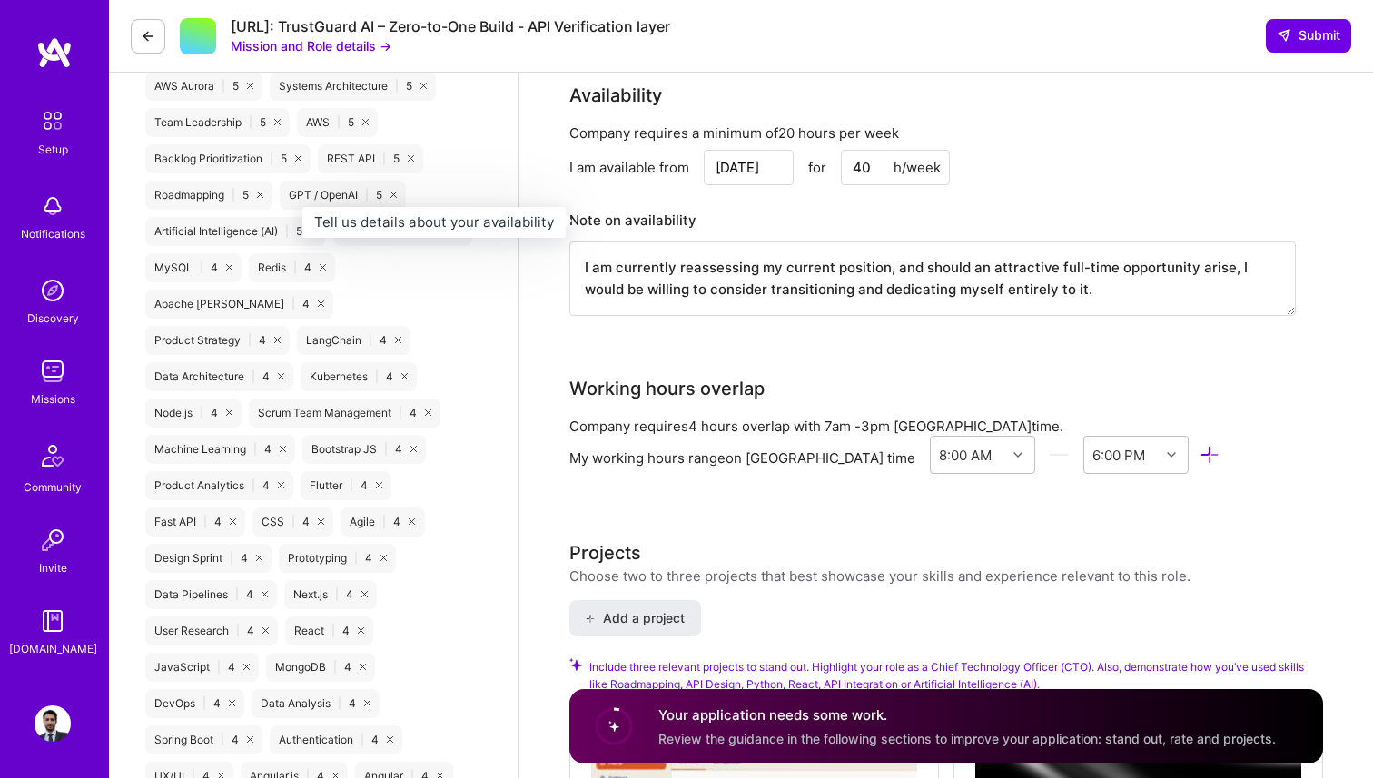
click at [823, 212] on h3 "Note on availability" at bounding box center [932, 220] width 726 height 27
drag, startPoint x: 861, startPoint y: 169, endPoint x: 836, endPoint y: 169, distance: 24.5
click at [836, 169] on div "[DATE] for 40 h/week" at bounding box center [827, 167] width 246 height 35
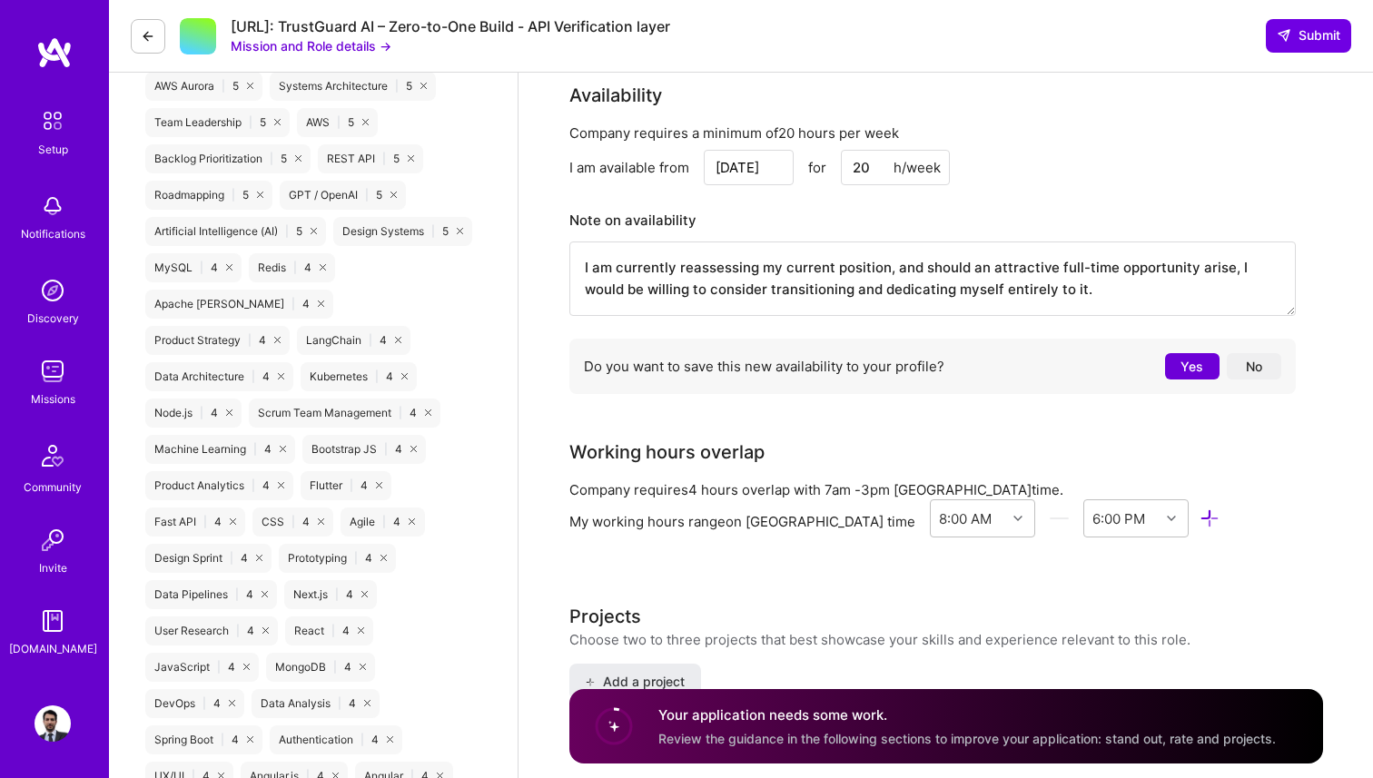
type input "20"
click at [1268, 371] on button "No" at bounding box center [1254, 366] width 54 height 26
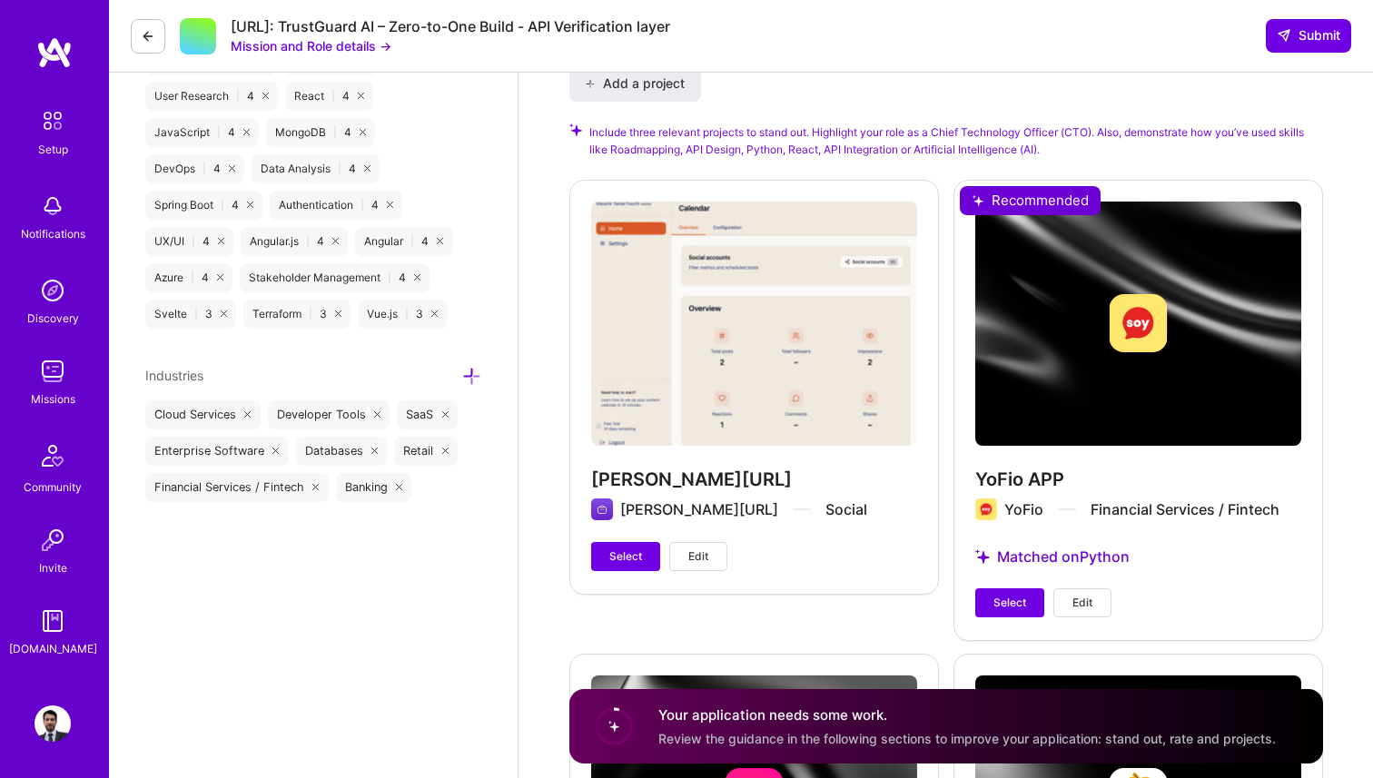
scroll to position [1975, 0]
click at [1021, 580] on div "YoFio APP YoFio Financial Services / Fintech Matched on Python Select Edit" at bounding box center [1138, 408] width 370 height 459
click at [1009, 601] on span "Select" at bounding box center [1009, 602] width 33 height 16
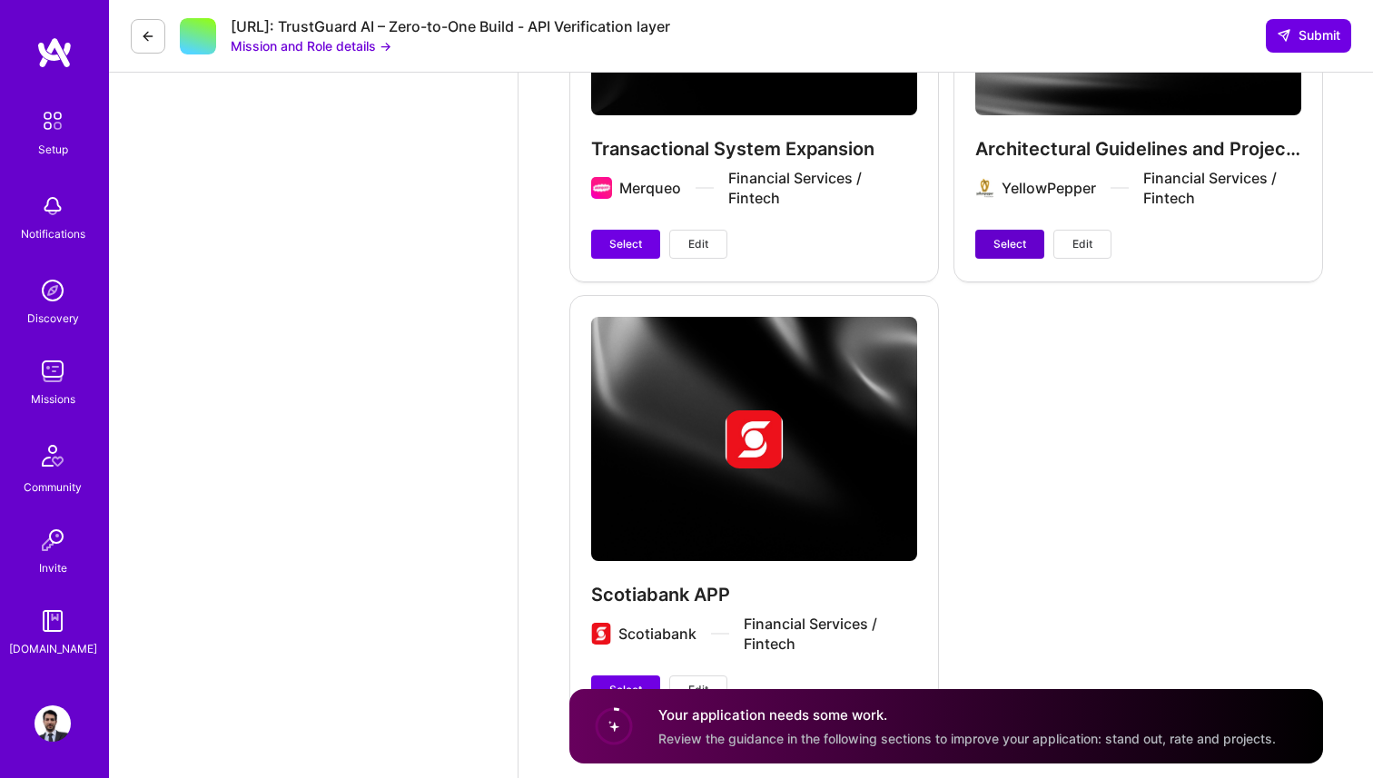
scroll to position [2839, 0]
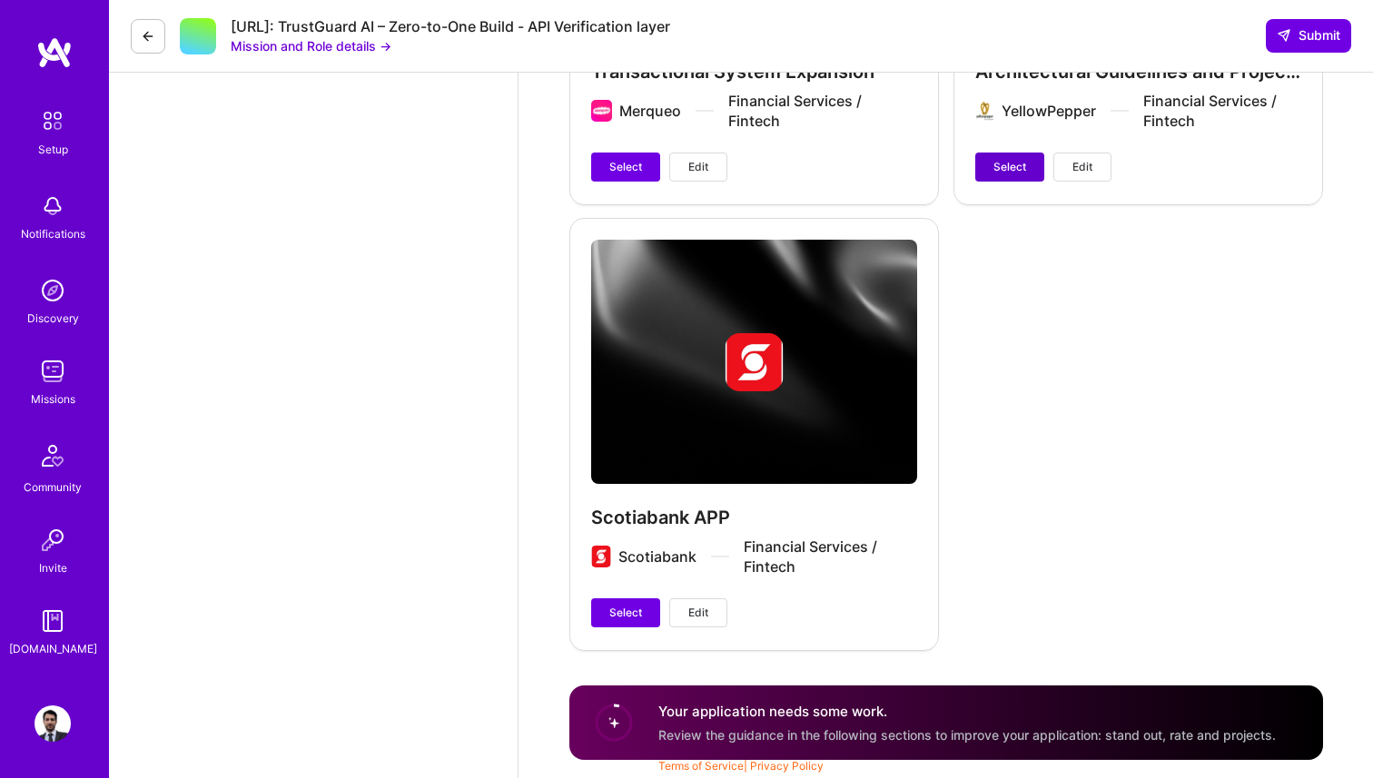
click at [1013, 155] on button "Select" at bounding box center [1009, 167] width 69 height 29
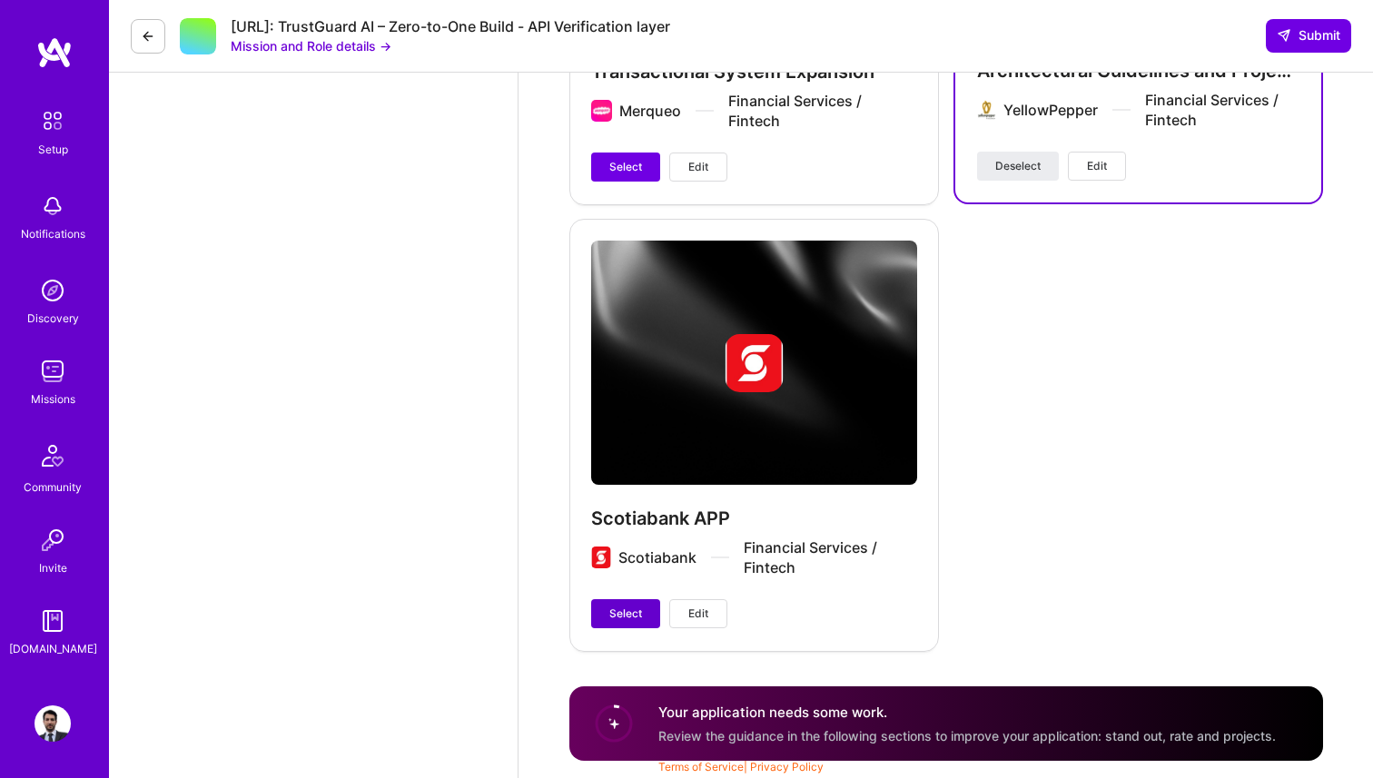
click at [628, 615] on span "Select" at bounding box center [625, 614] width 33 height 16
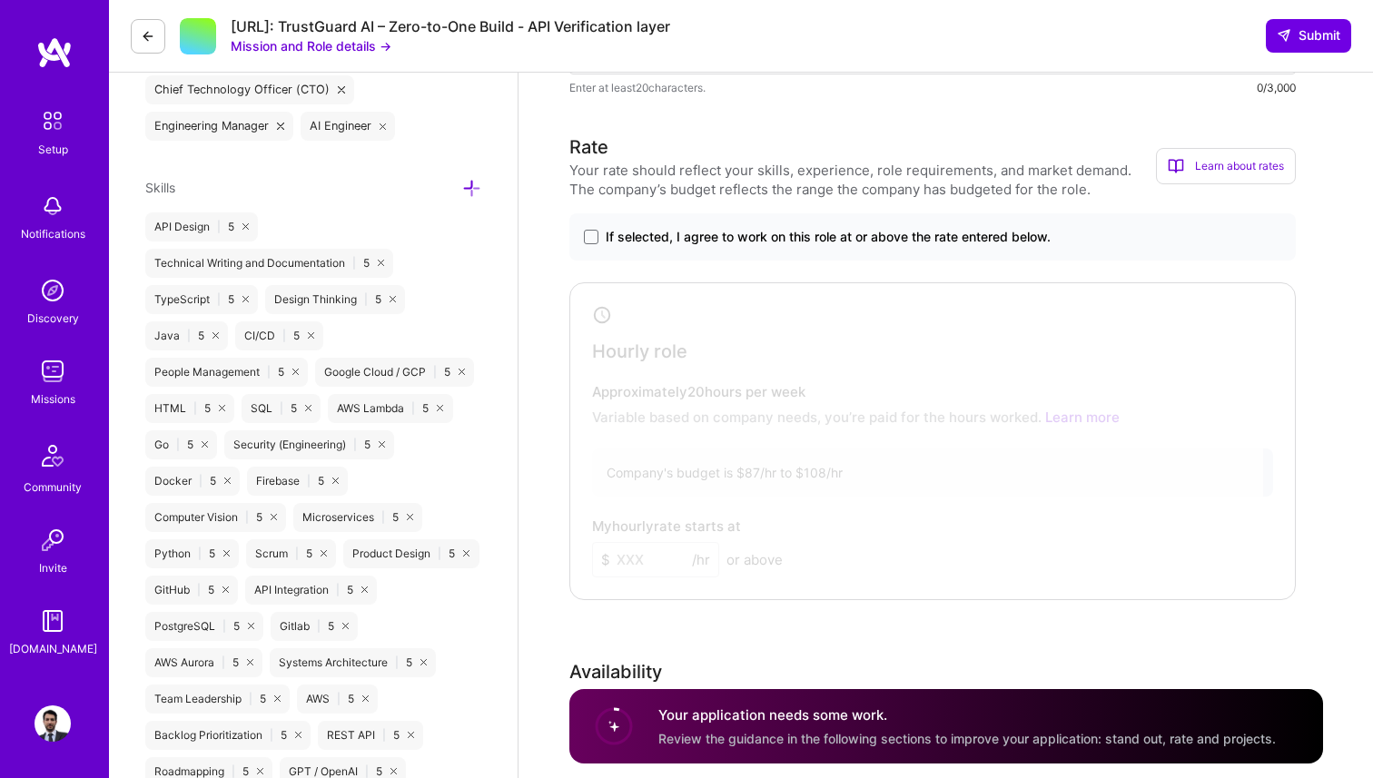
scroll to position [706, 0]
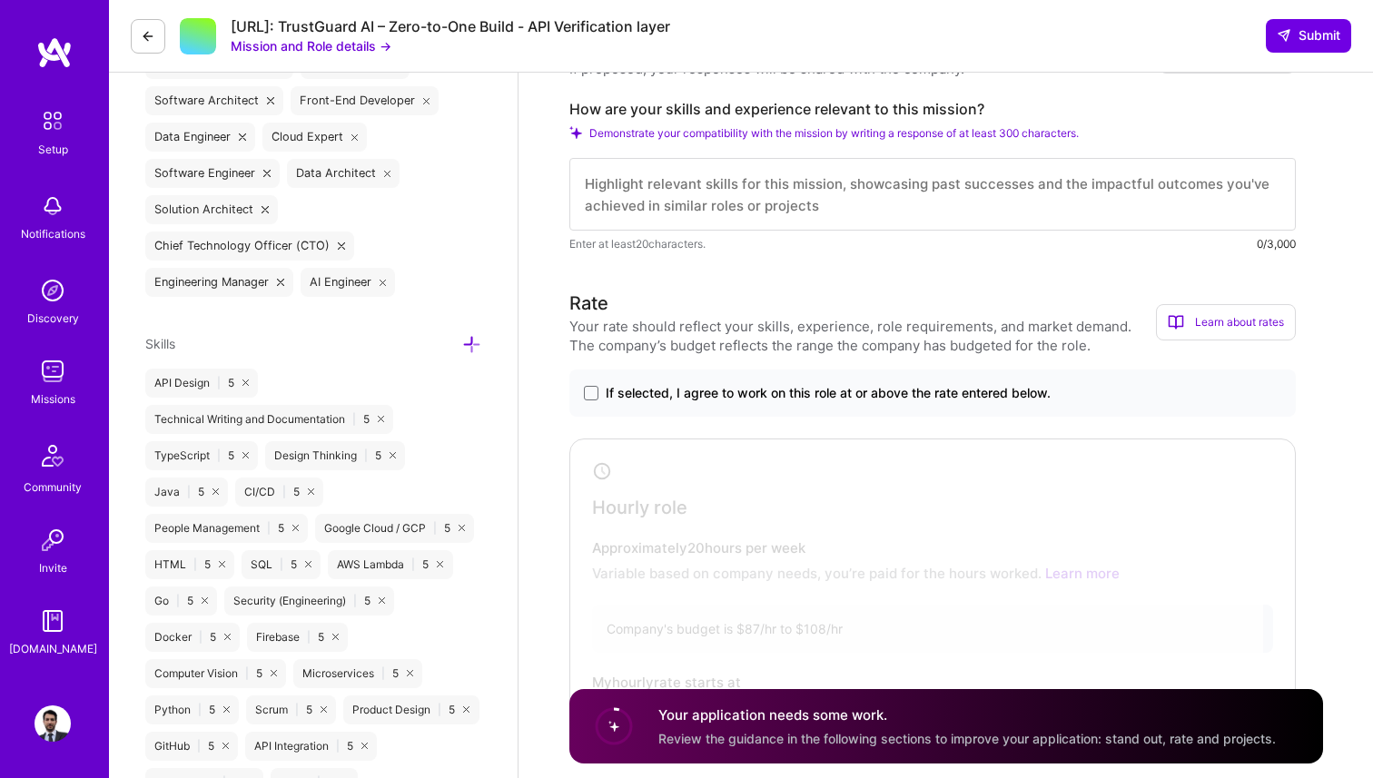
click at [881, 390] on span "If selected, I agree to work on this role at or above the rate entered below." at bounding box center [828, 393] width 445 height 18
click at [0, 0] on input "If selected, I agree to work on this role at or above the rate entered below." at bounding box center [0, 0] width 0 height 0
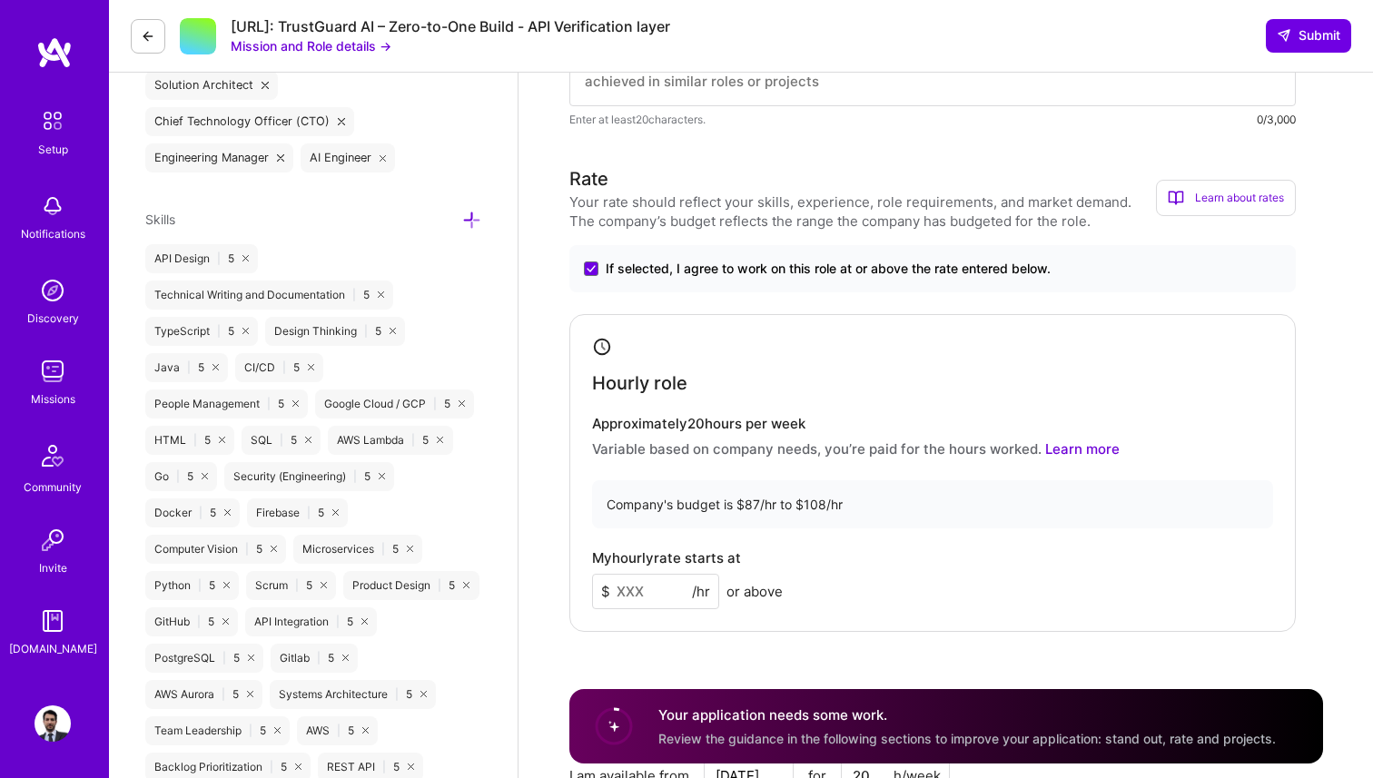
scroll to position [977, 0]
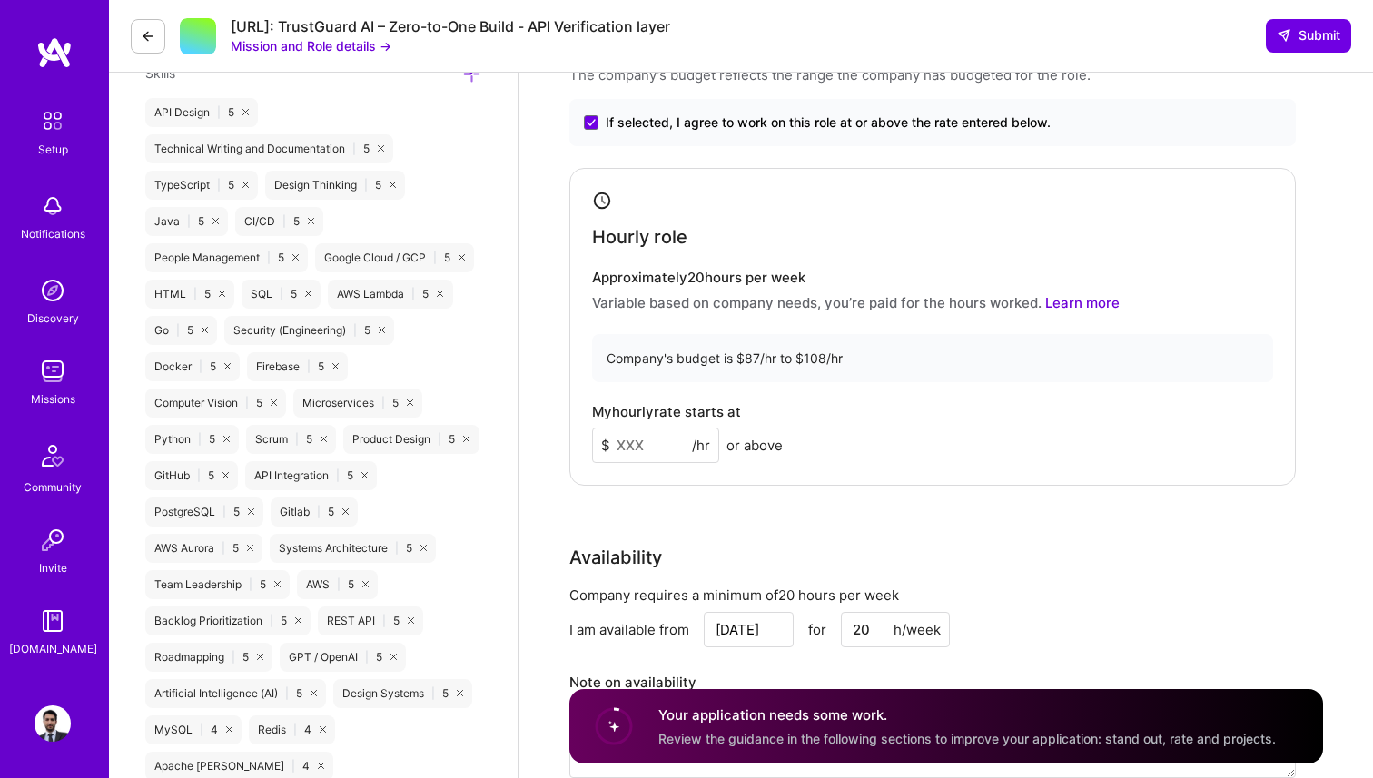
click at [660, 445] on input at bounding box center [655, 445] width 127 height 35
type input "100"
click at [880, 502] on div "Rate Your rate should reflect your skills, experience, role requirements, and m…" at bounding box center [946, 410] width 754 height 782
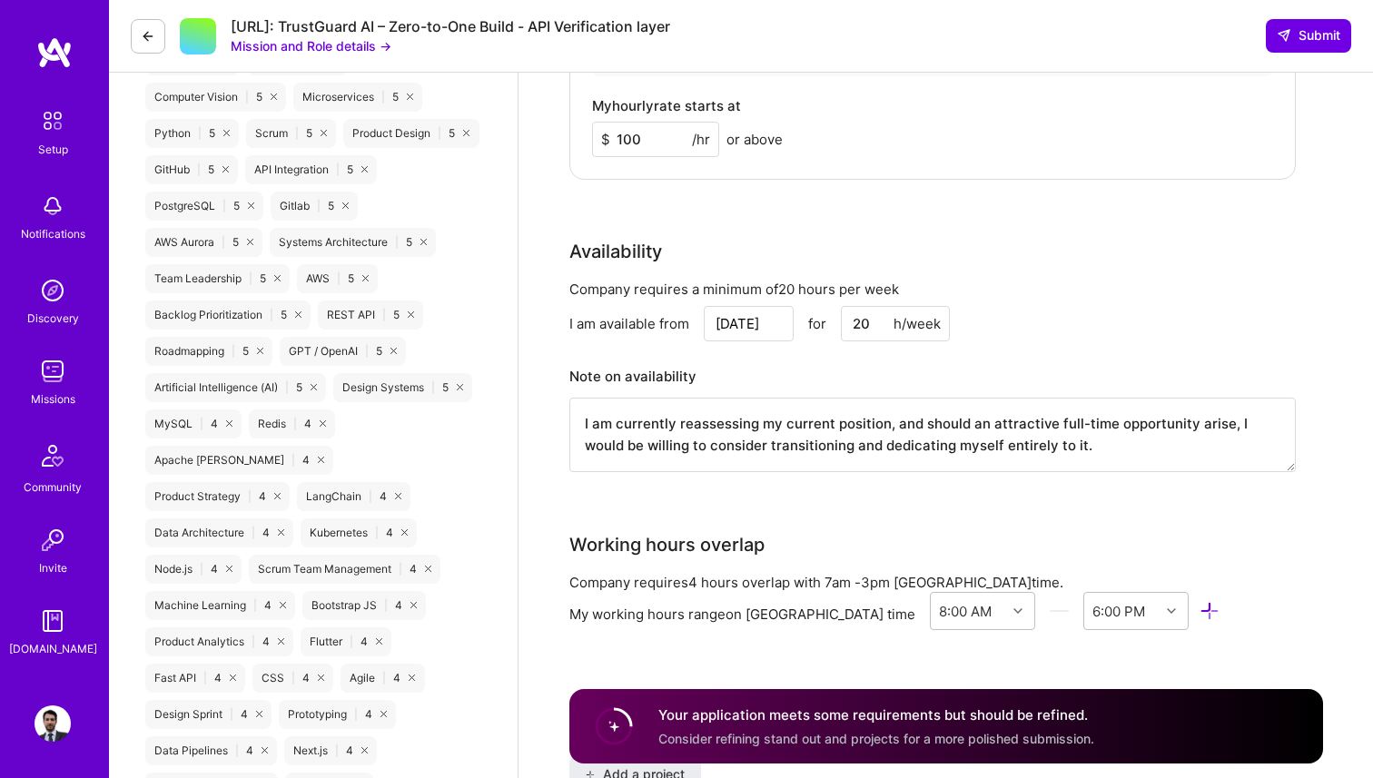
scroll to position [1486, 0]
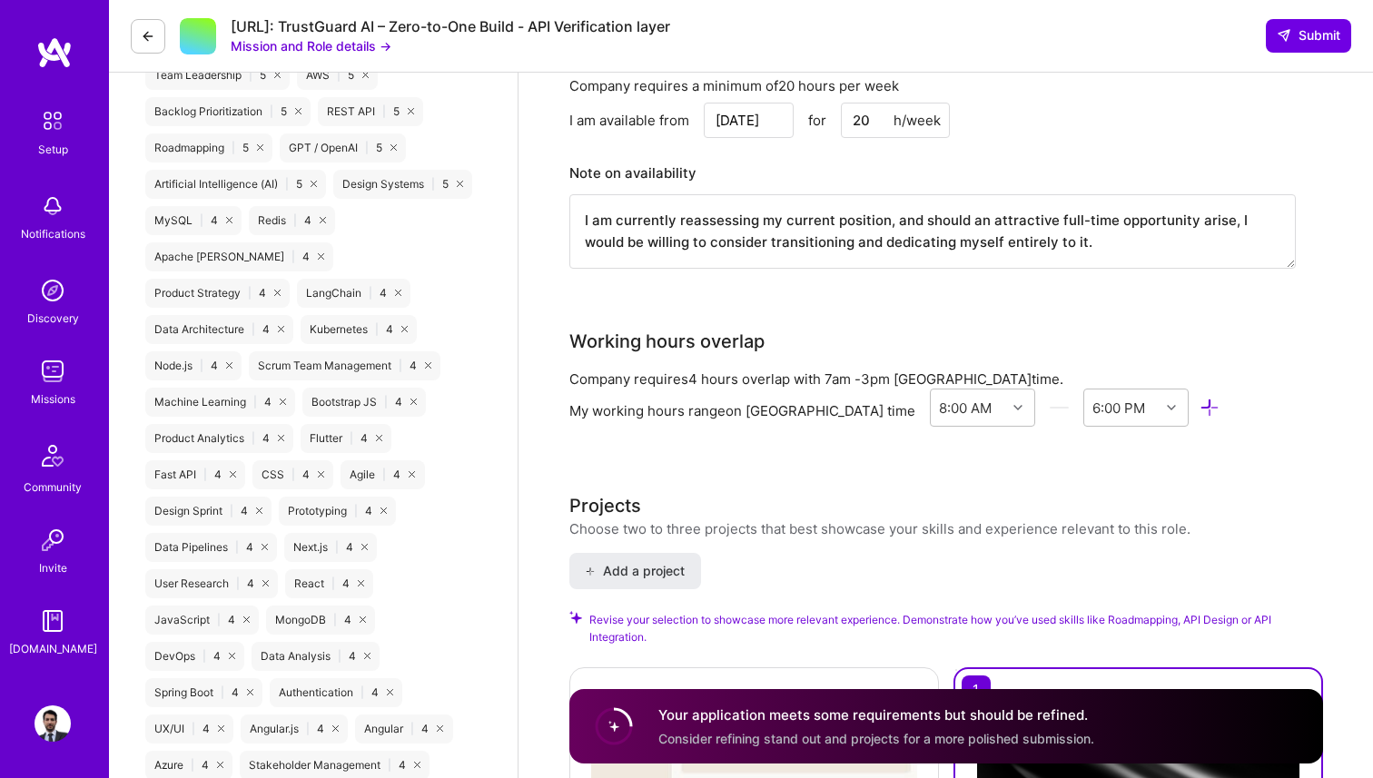
drag, startPoint x: 861, startPoint y: 121, endPoint x: 835, endPoint y: 121, distance: 25.4
click at [835, 121] on div "[DATE] for 20 h/week" at bounding box center [827, 120] width 246 height 35
type input "30"
click at [923, 150] on div "Company requires a minimum of 20 hours per week I am available from [DATE] for …" at bounding box center [932, 183] width 726 height 215
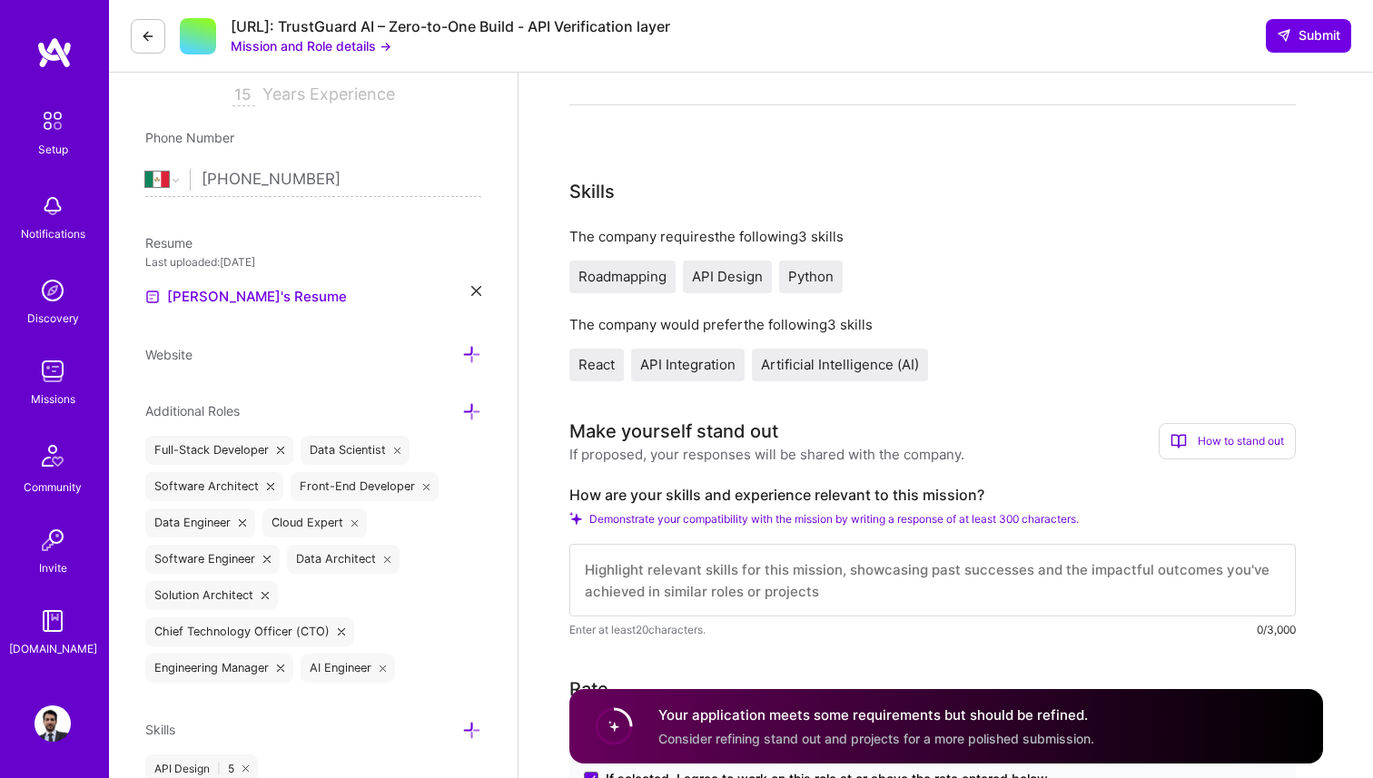
scroll to position [524, 0]
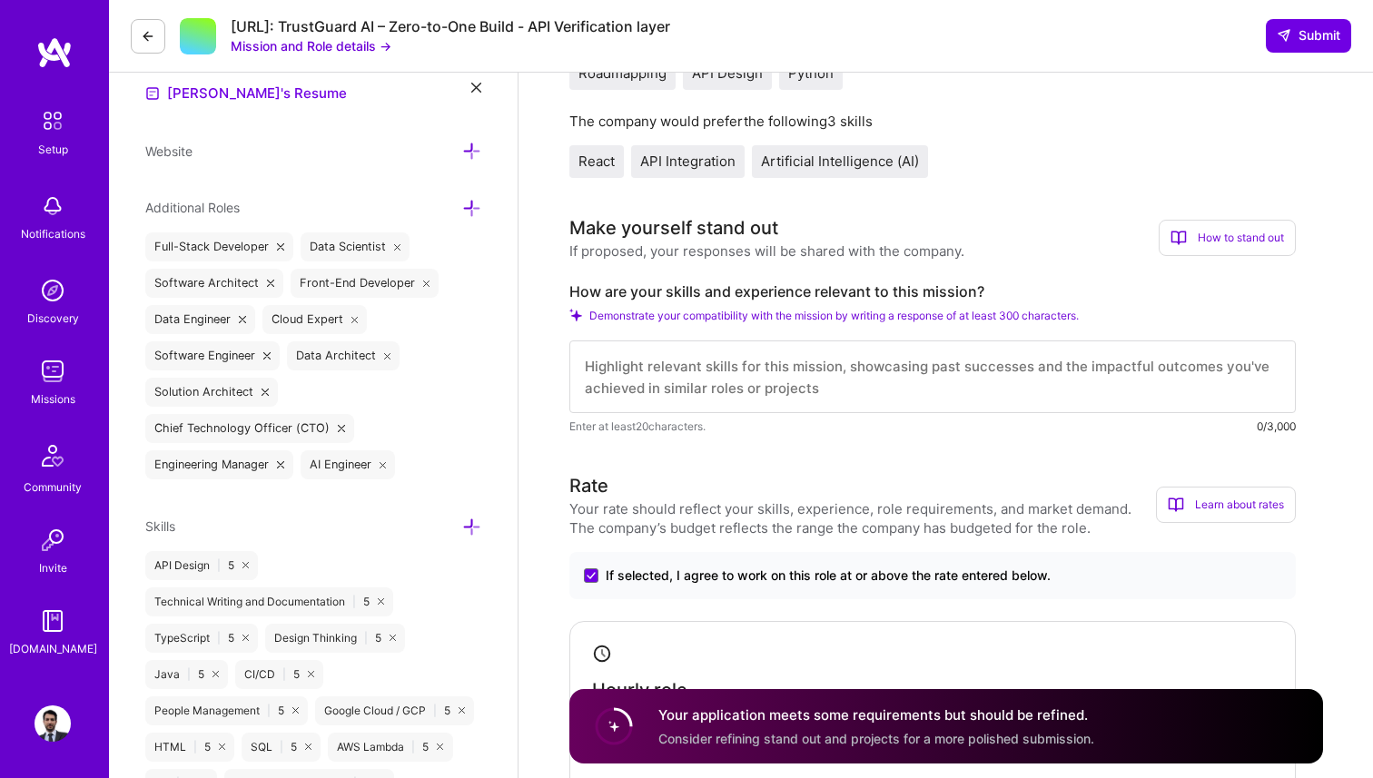
click at [695, 372] on textarea at bounding box center [932, 376] width 726 height 73
paste textarea "For over 15 years, I have built and deployed full-stack products and SaaS platf…"
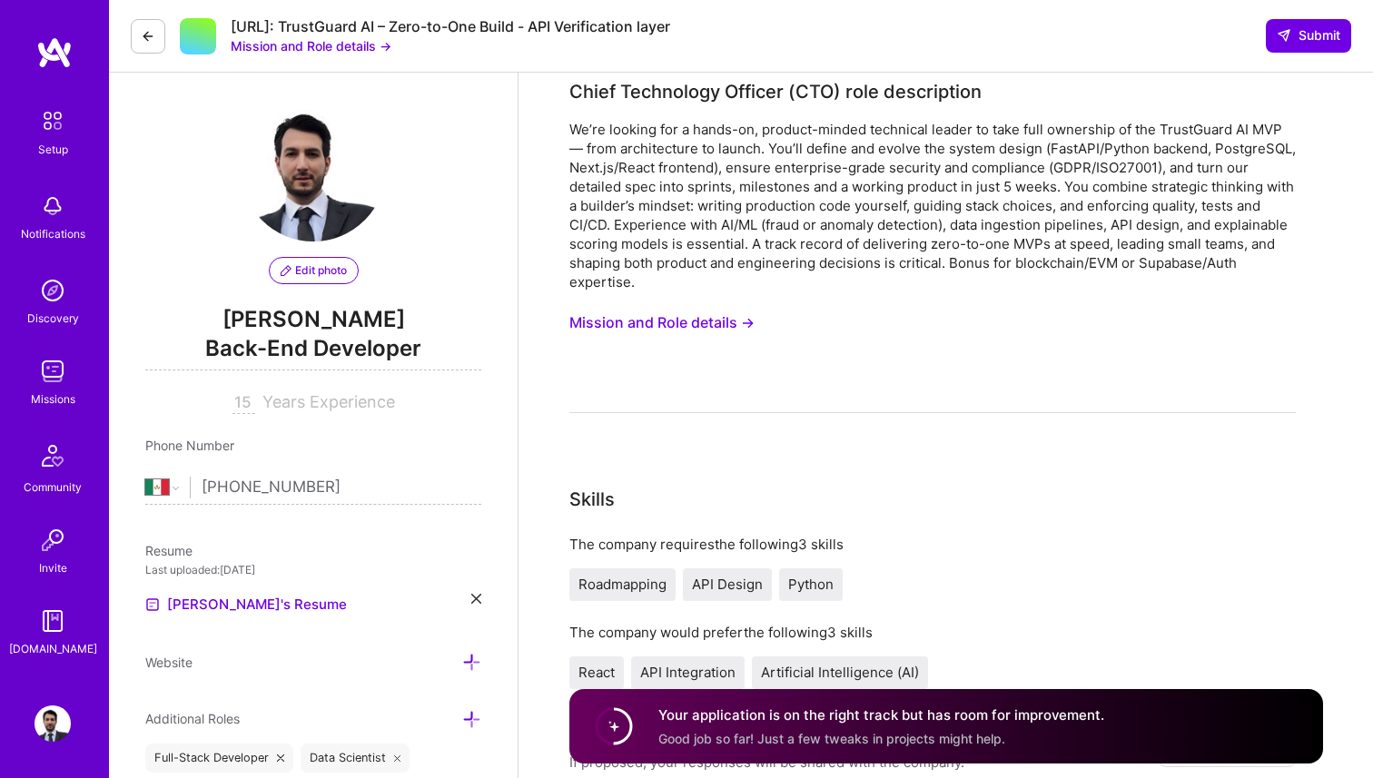
scroll to position [0, 0]
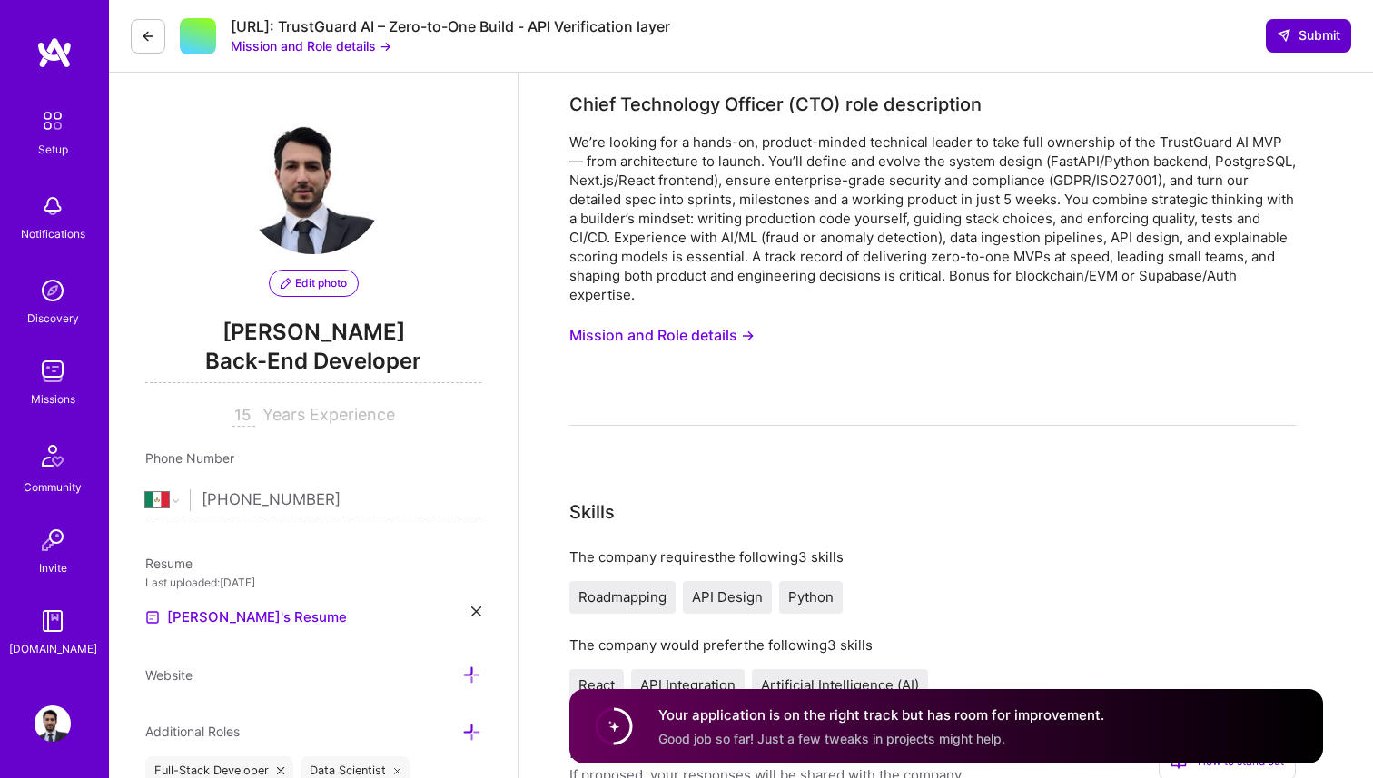
type textarea "For over 15 years, I have built and deployed full-stack products and SaaS platf…"
click at [1278, 51] on button "Submit" at bounding box center [1308, 35] width 85 height 33
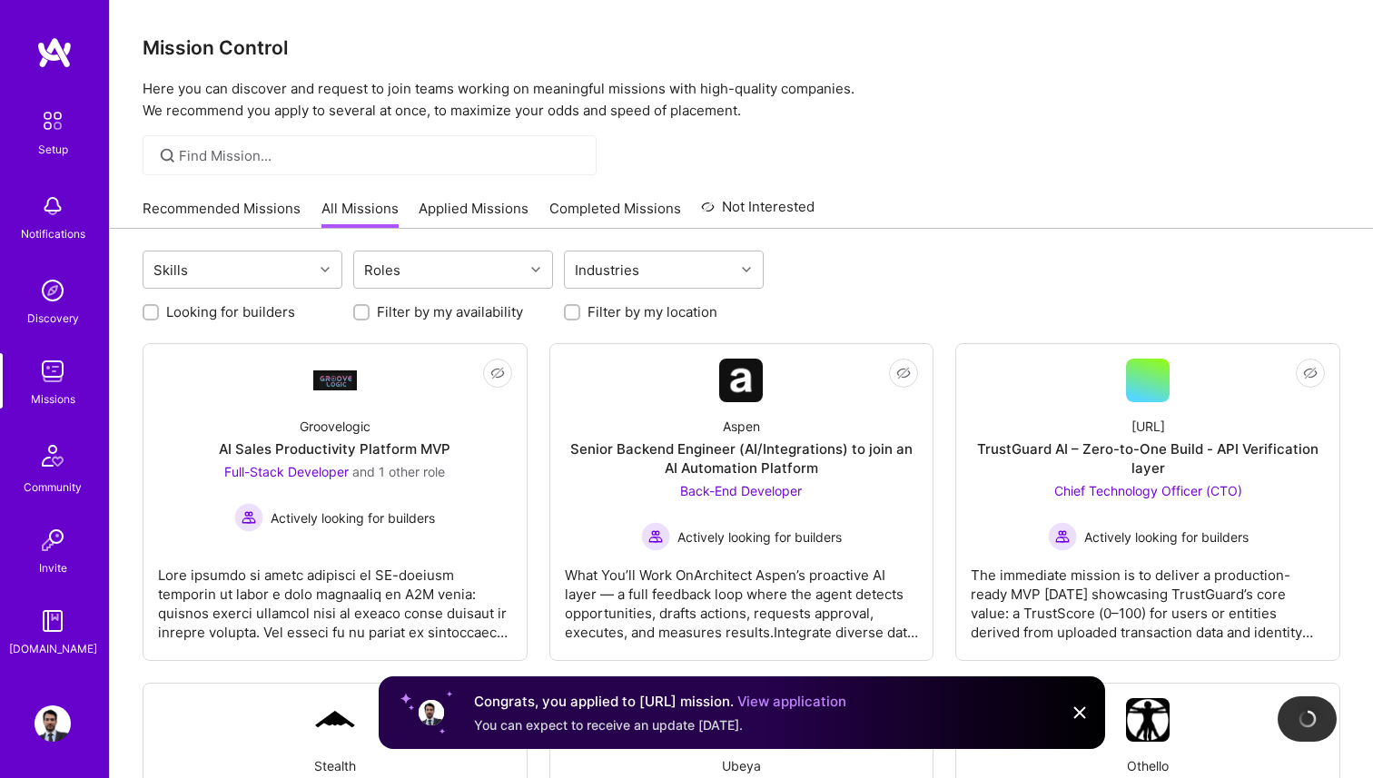
click at [67, 390] on div "Missions" at bounding box center [53, 399] width 44 height 19
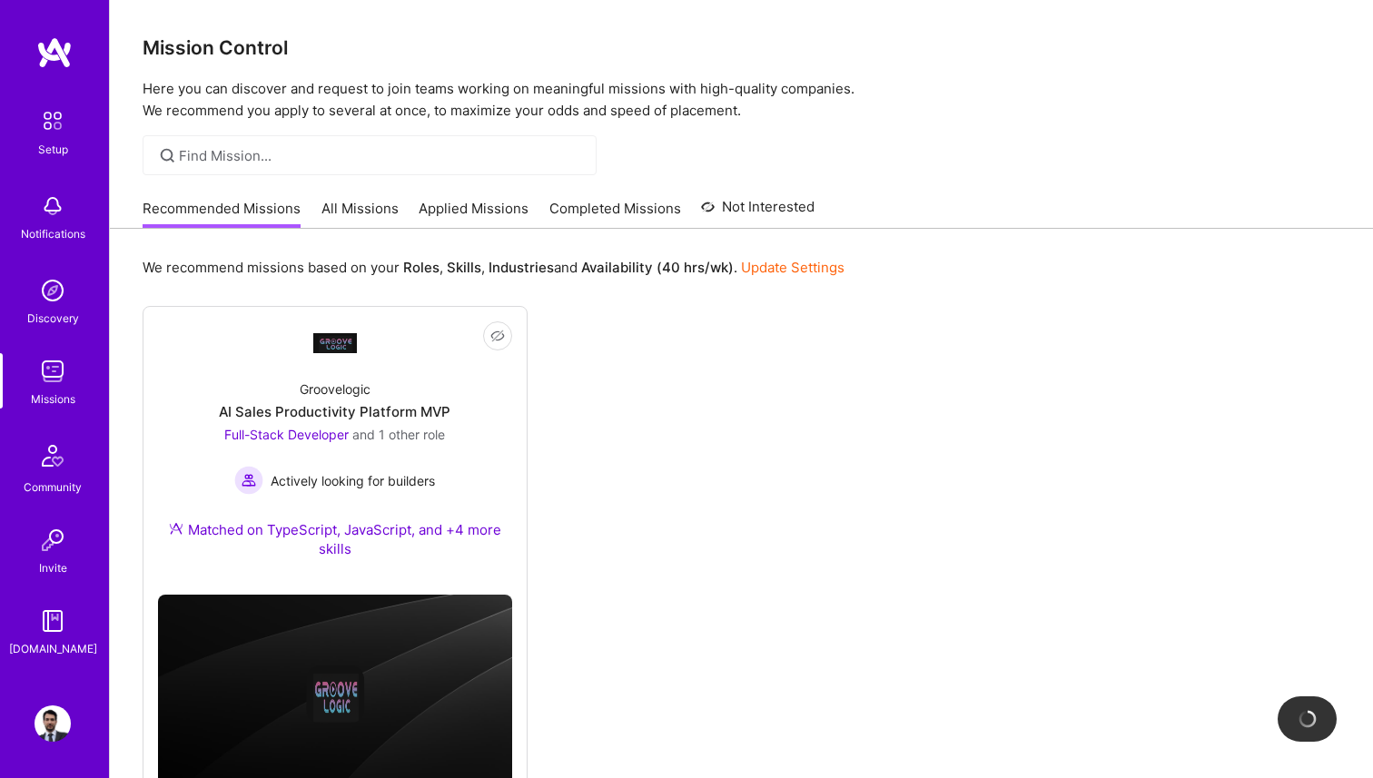
click at [355, 207] on link "All Missions" at bounding box center [359, 214] width 77 height 30
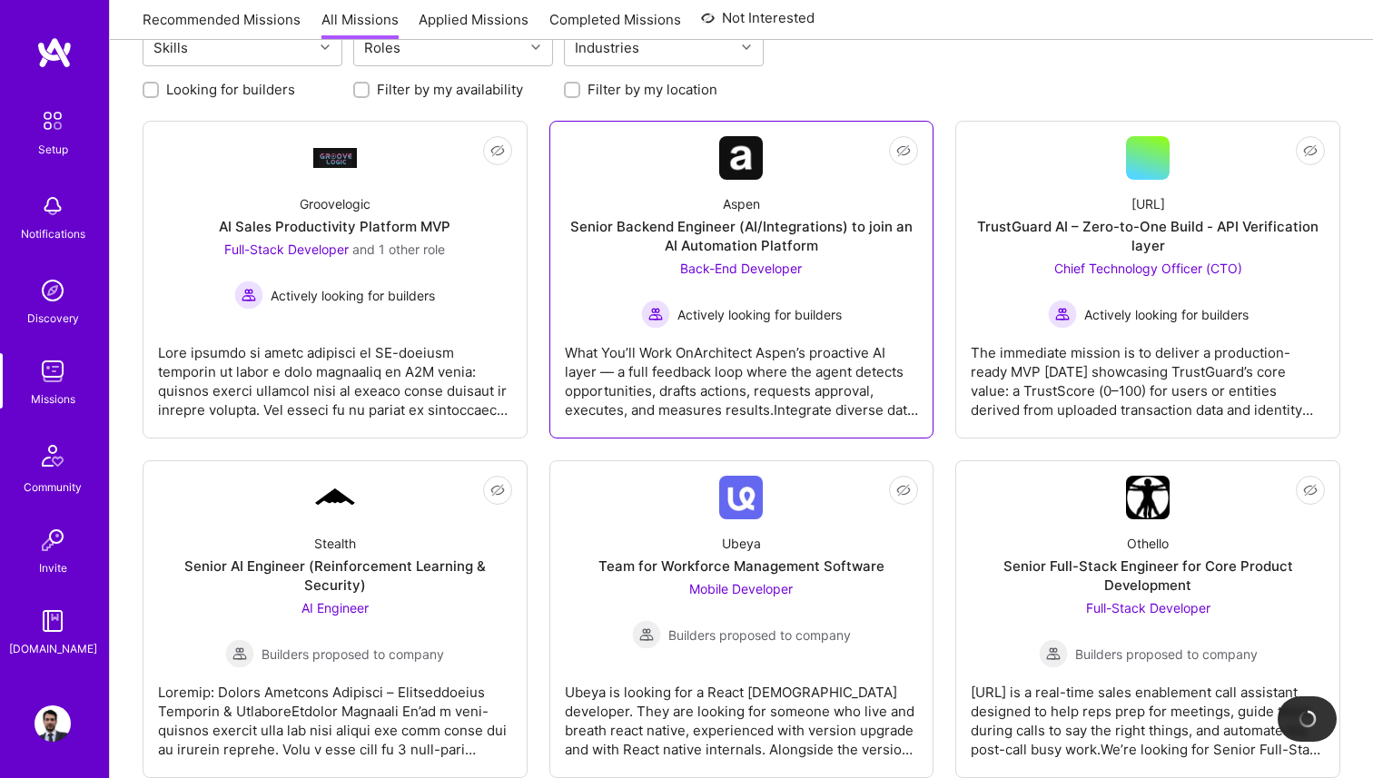
scroll to position [227, 0]
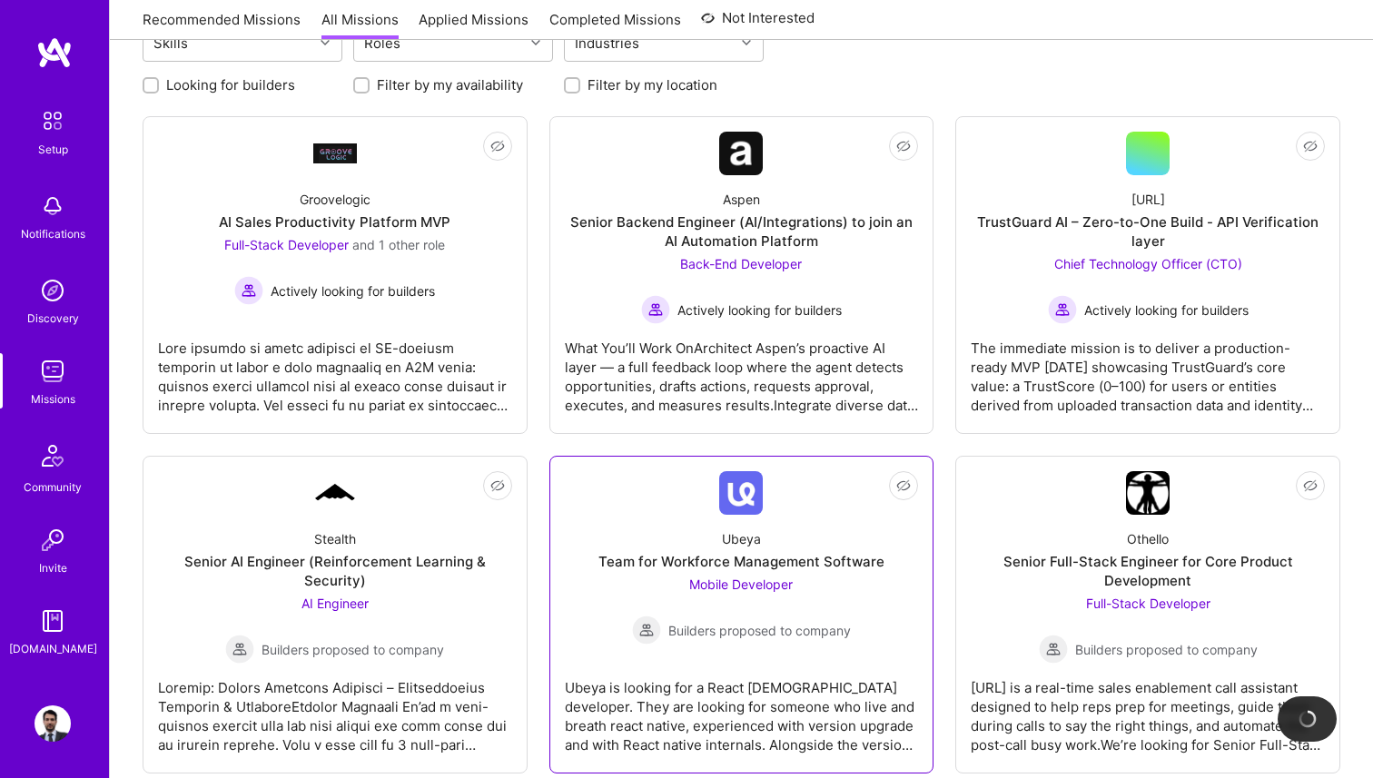
click at [753, 525] on div "Ubeya Team for Workforce Management Software Mobile Developer Builders proposed…" at bounding box center [742, 580] width 354 height 130
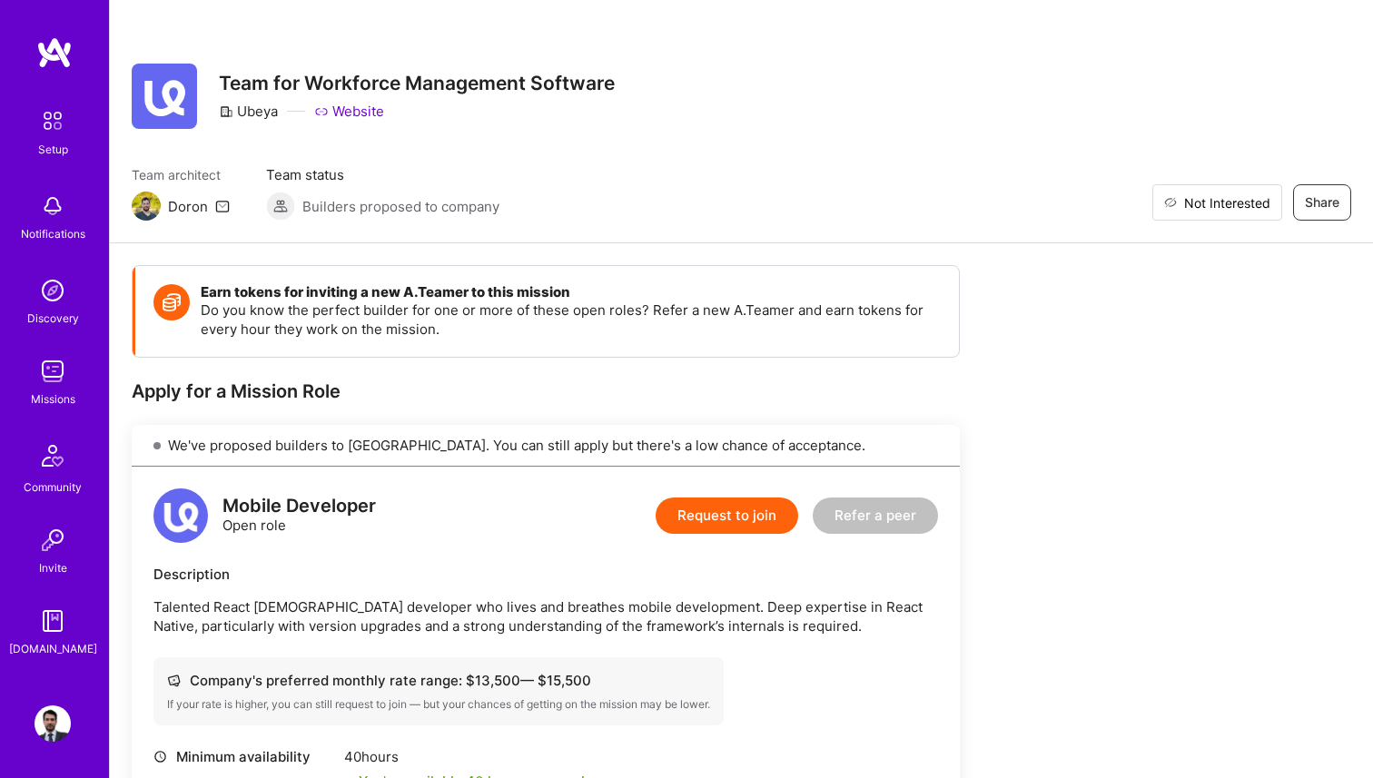
click at [1248, 197] on span "Not Interested" at bounding box center [1227, 202] width 86 height 19
click at [62, 382] on img at bounding box center [53, 371] width 36 height 36
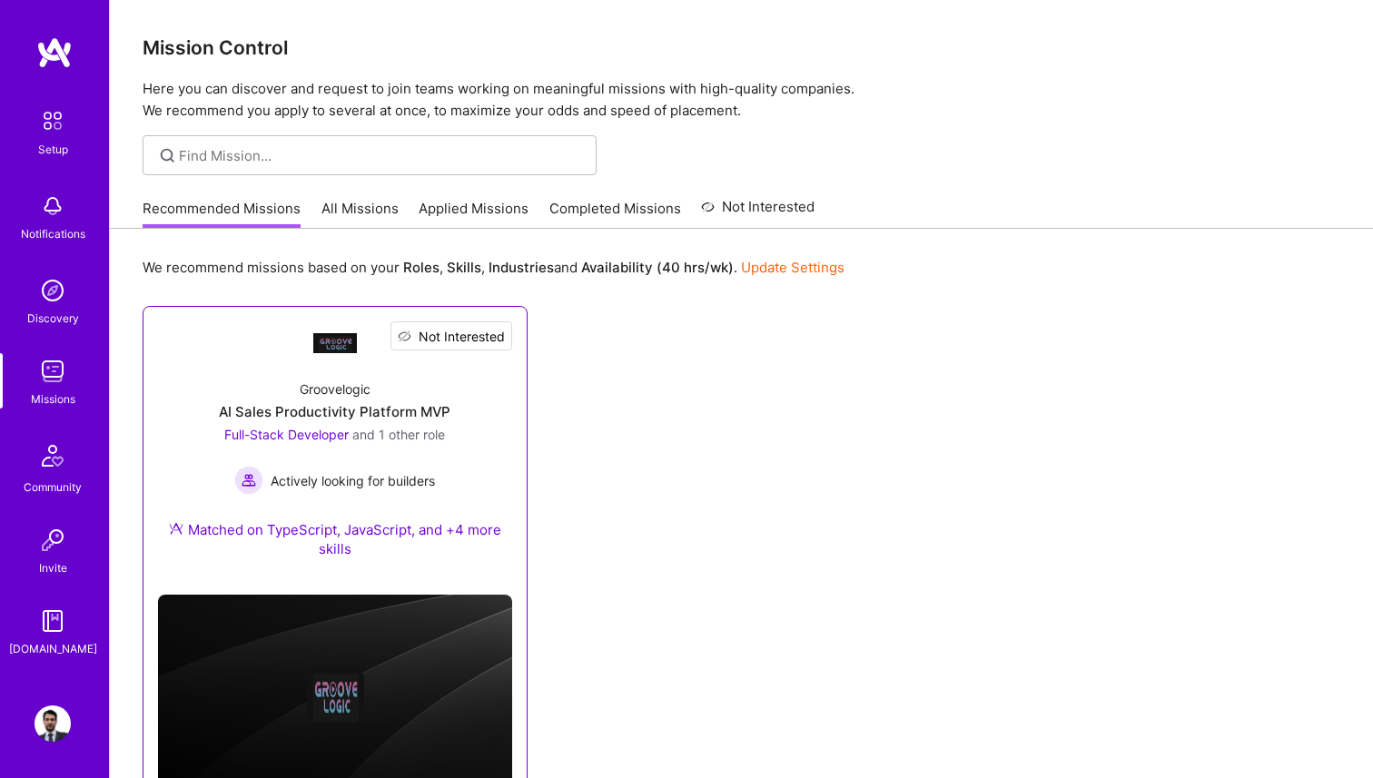
click at [499, 336] on span "Not Interested" at bounding box center [462, 336] width 86 height 19
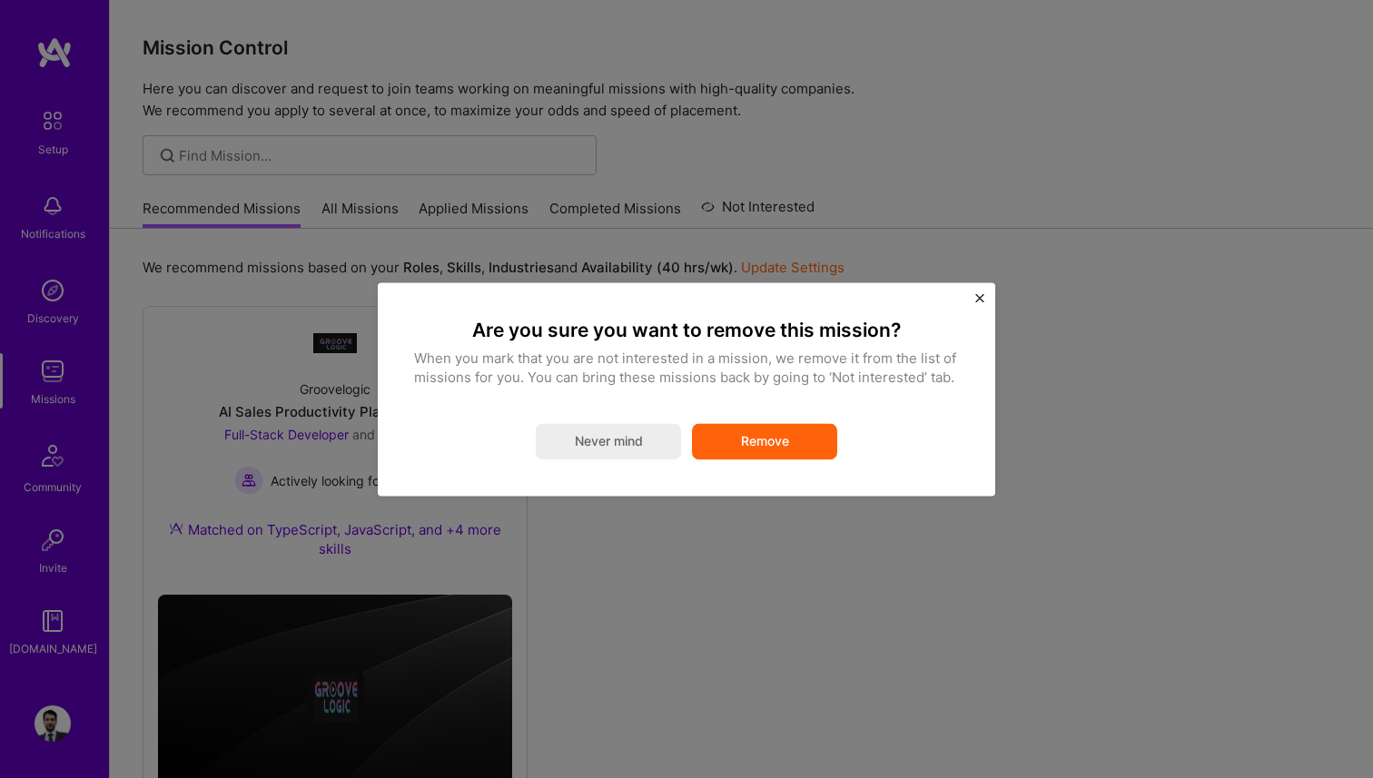
click at [742, 439] on button "Remove" at bounding box center [764, 441] width 145 height 36
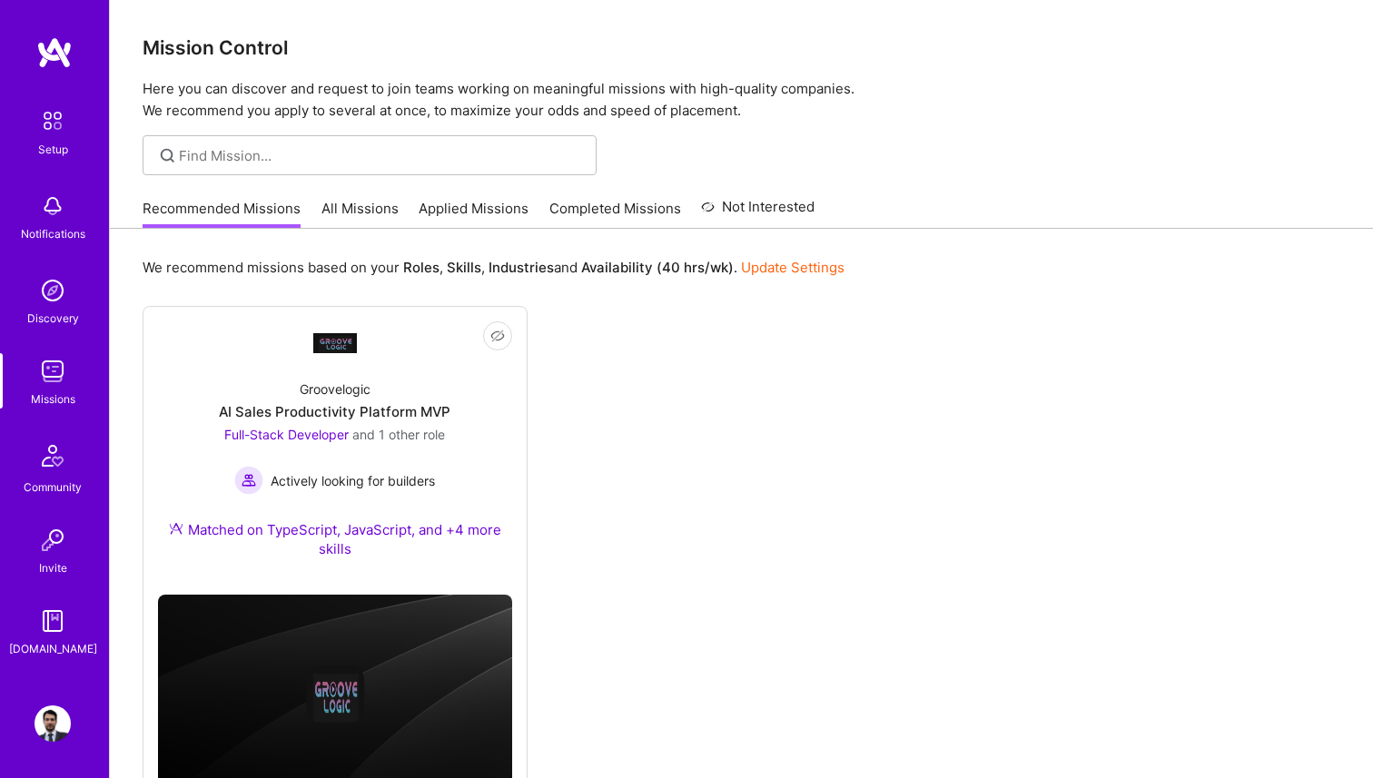
click at [368, 211] on link "All Missions" at bounding box center [359, 214] width 77 height 30
